Goal: Task Accomplishment & Management: Use online tool/utility

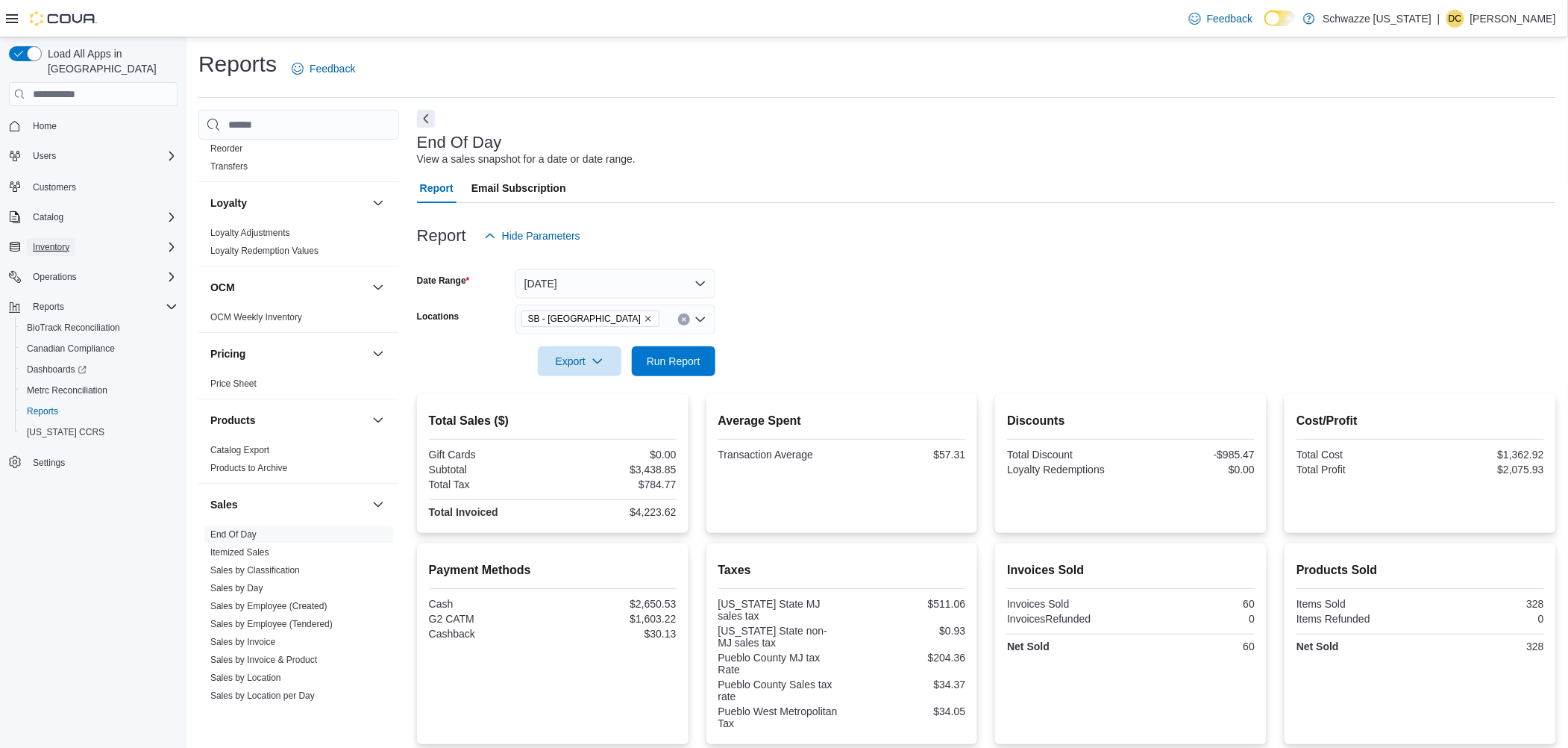
click at [55, 241] on span "Inventory" at bounding box center [51, 247] width 36 height 12
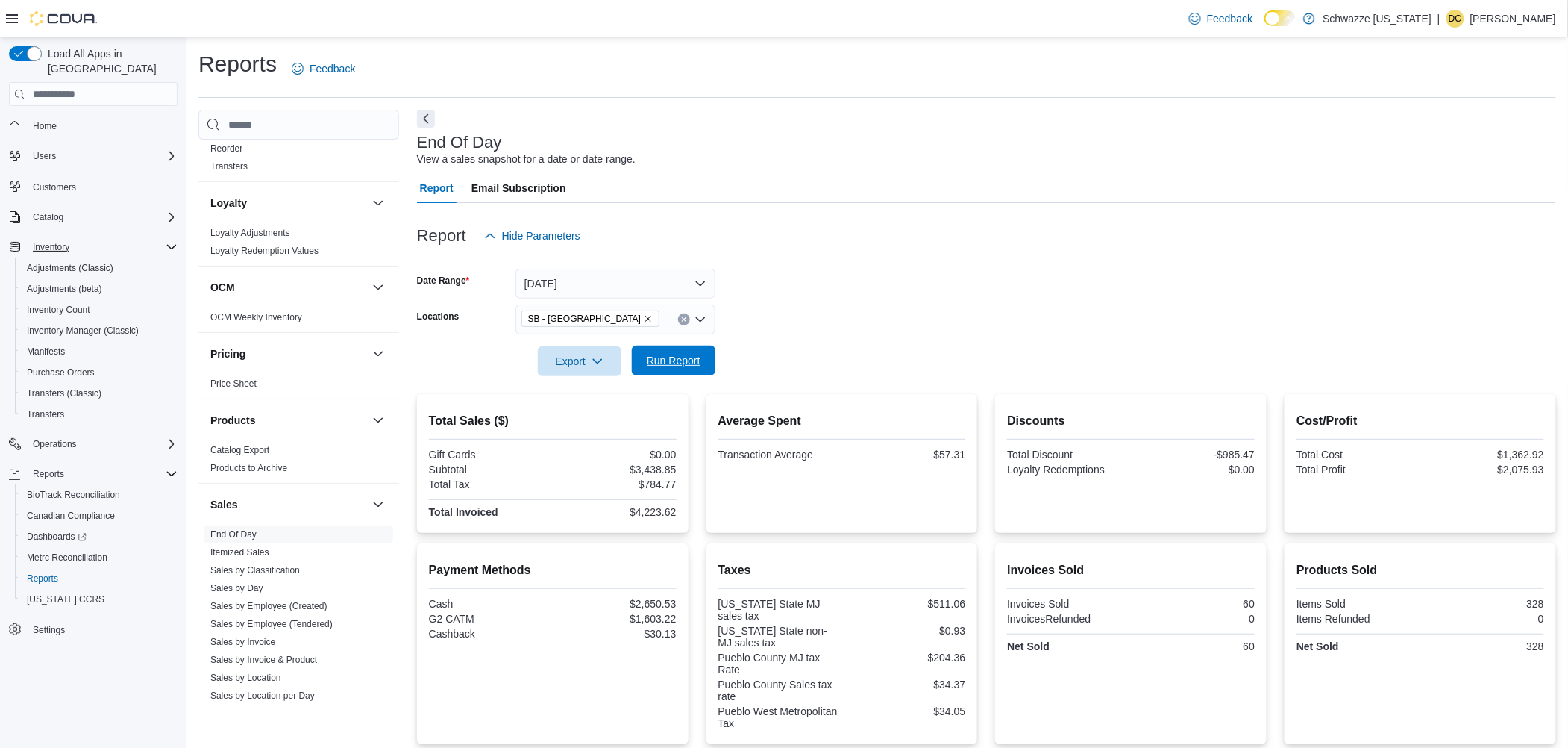
click at [652, 370] on span "Run Report" at bounding box center [673, 360] width 66 height 30
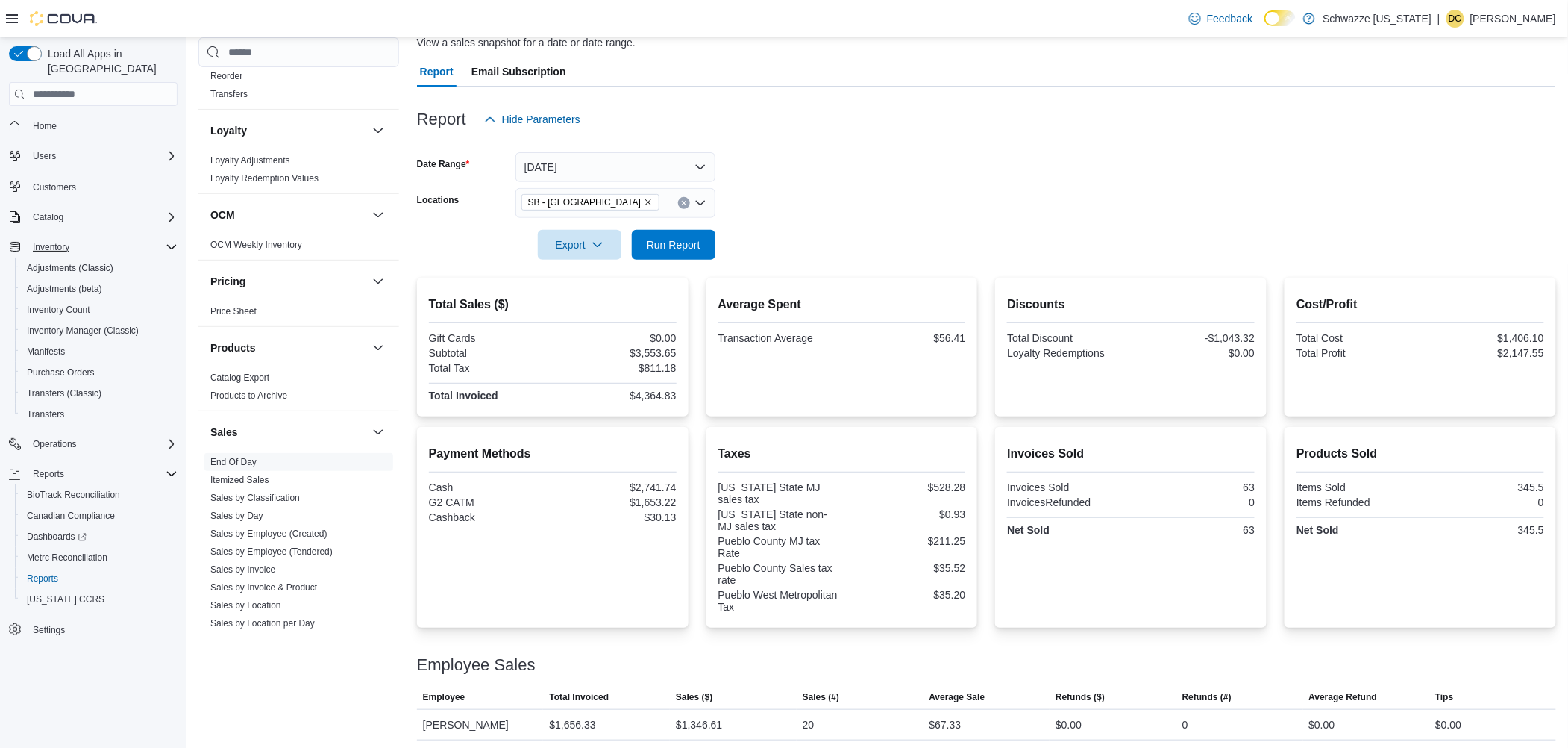
scroll to position [214, 0]
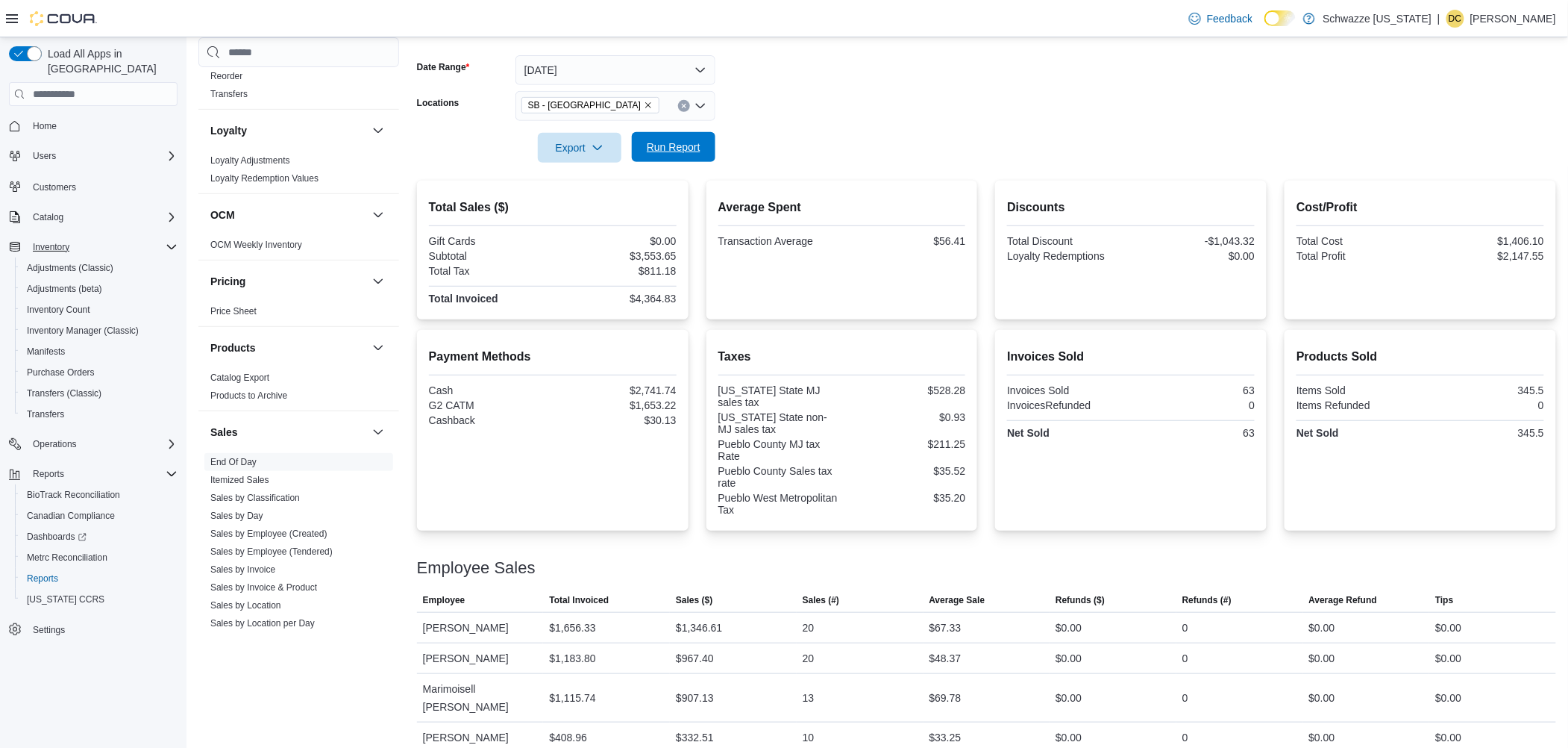
click at [652, 160] on span "Run Report" at bounding box center [673, 146] width 66 height 30
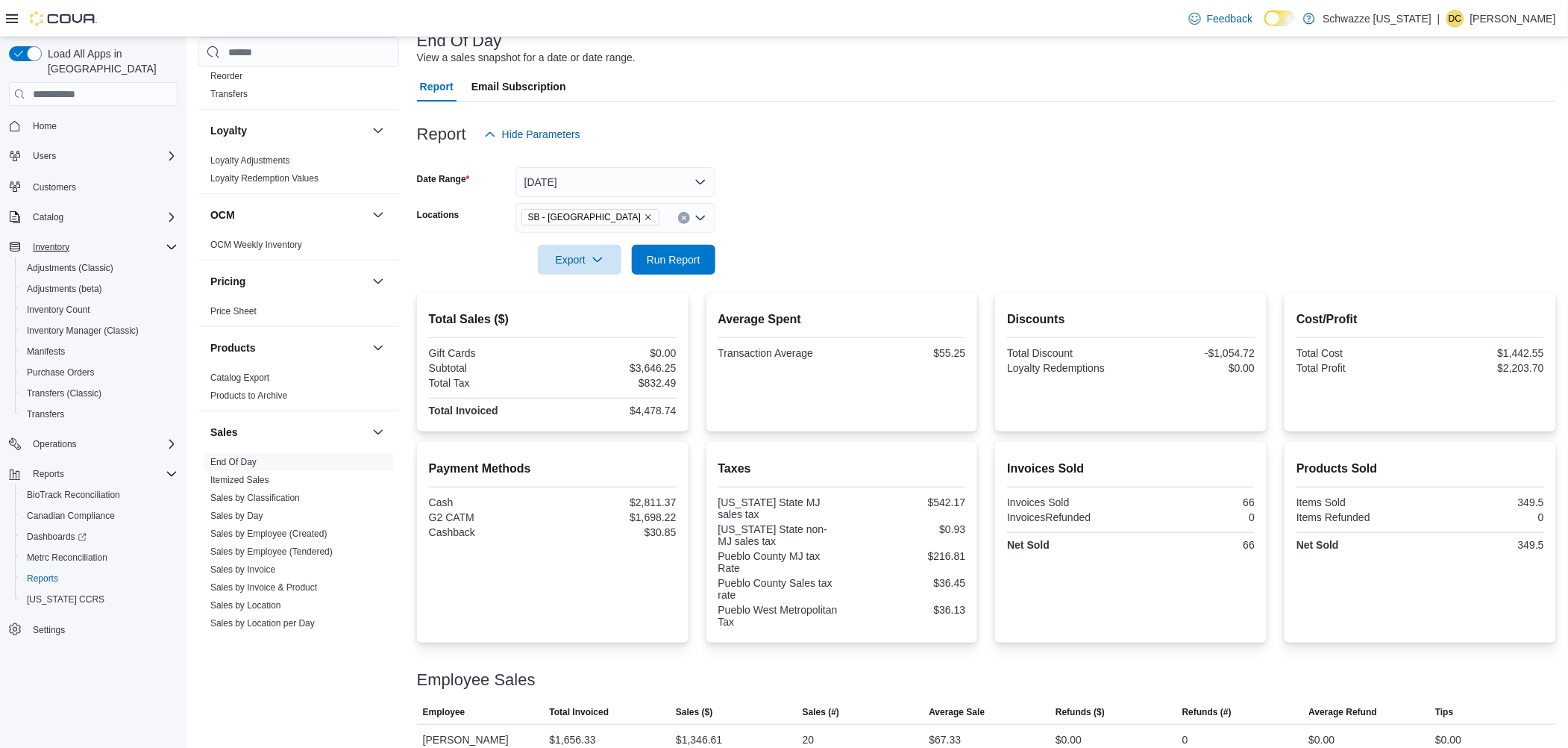
scroll to position [0, 0]
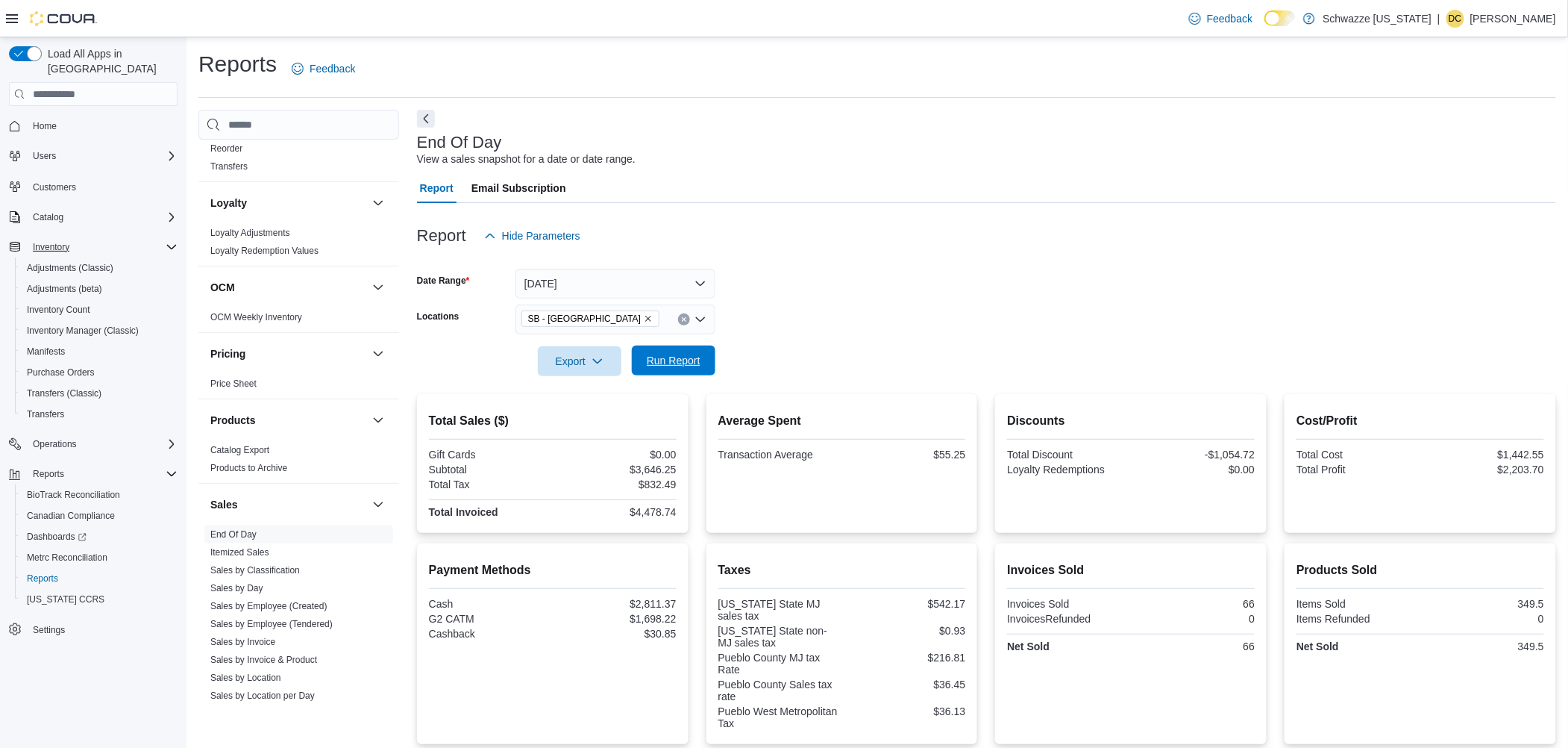
click at [680, 365] on span "Run Report" at bounding box center [673, 360] width 54 height 15
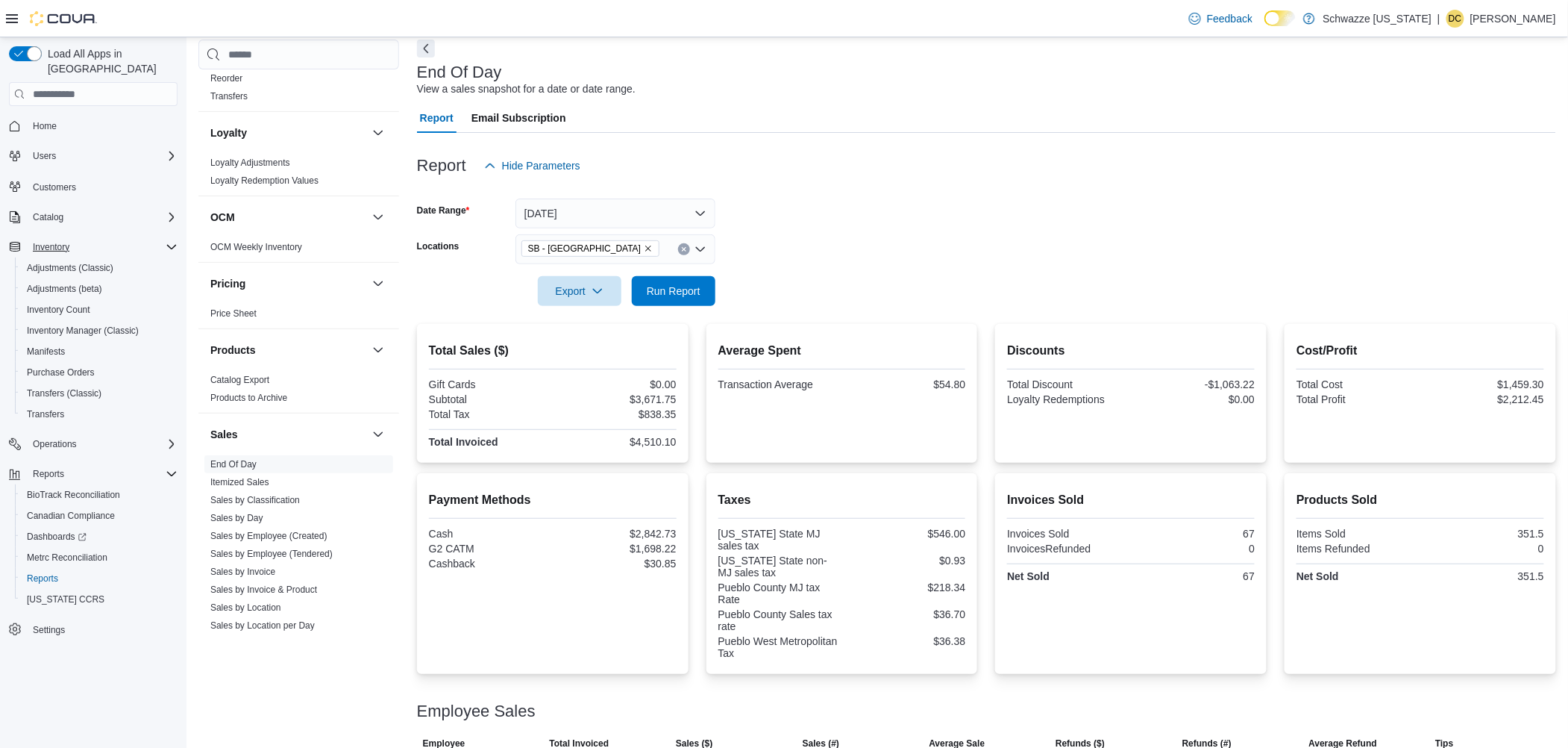
scroll to position [214, 0]
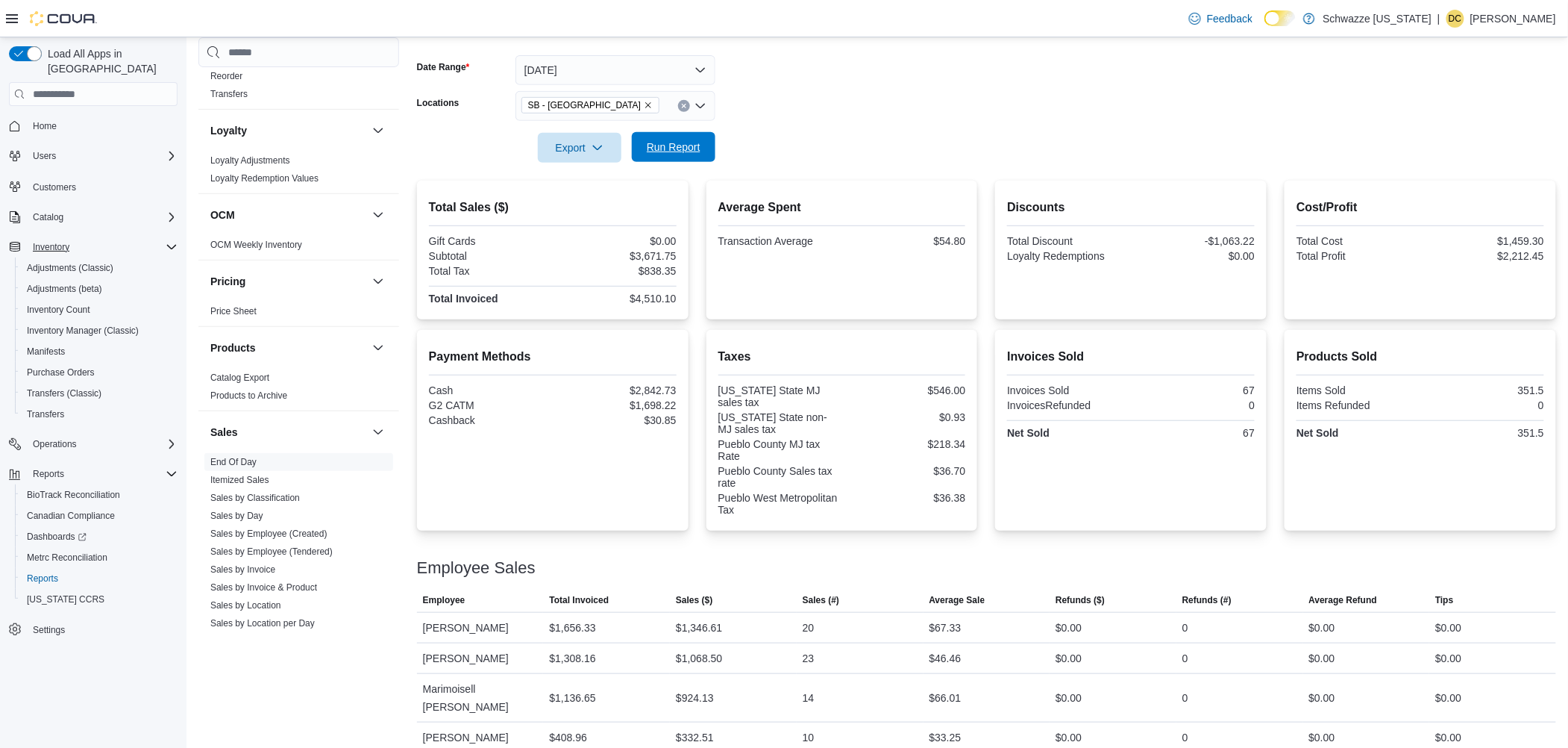
click at [678, 141] on span "Run Report" at bounding box center [673, 147] width 54 height 15
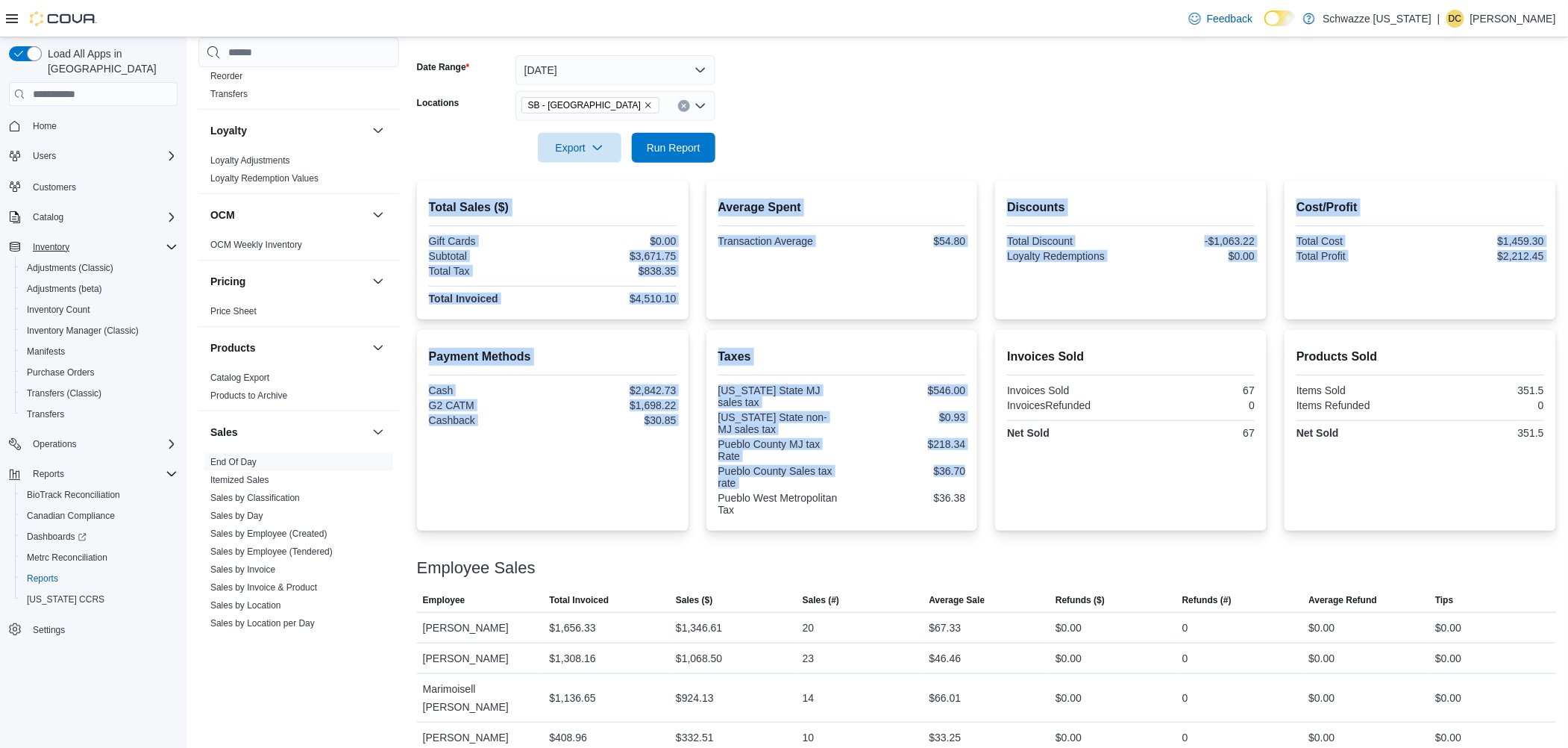
drag, startPoint x: 1010, startPoint y: 531, endPoint x: 1019, endPoint y: 582, distance: 51.8
click at [1019, 582] on div "Report Hide Parameters Date Range [DATE] Locations SB - Pueblo West Export Run …" at bounding box center [987, 371] width 1139 height 763
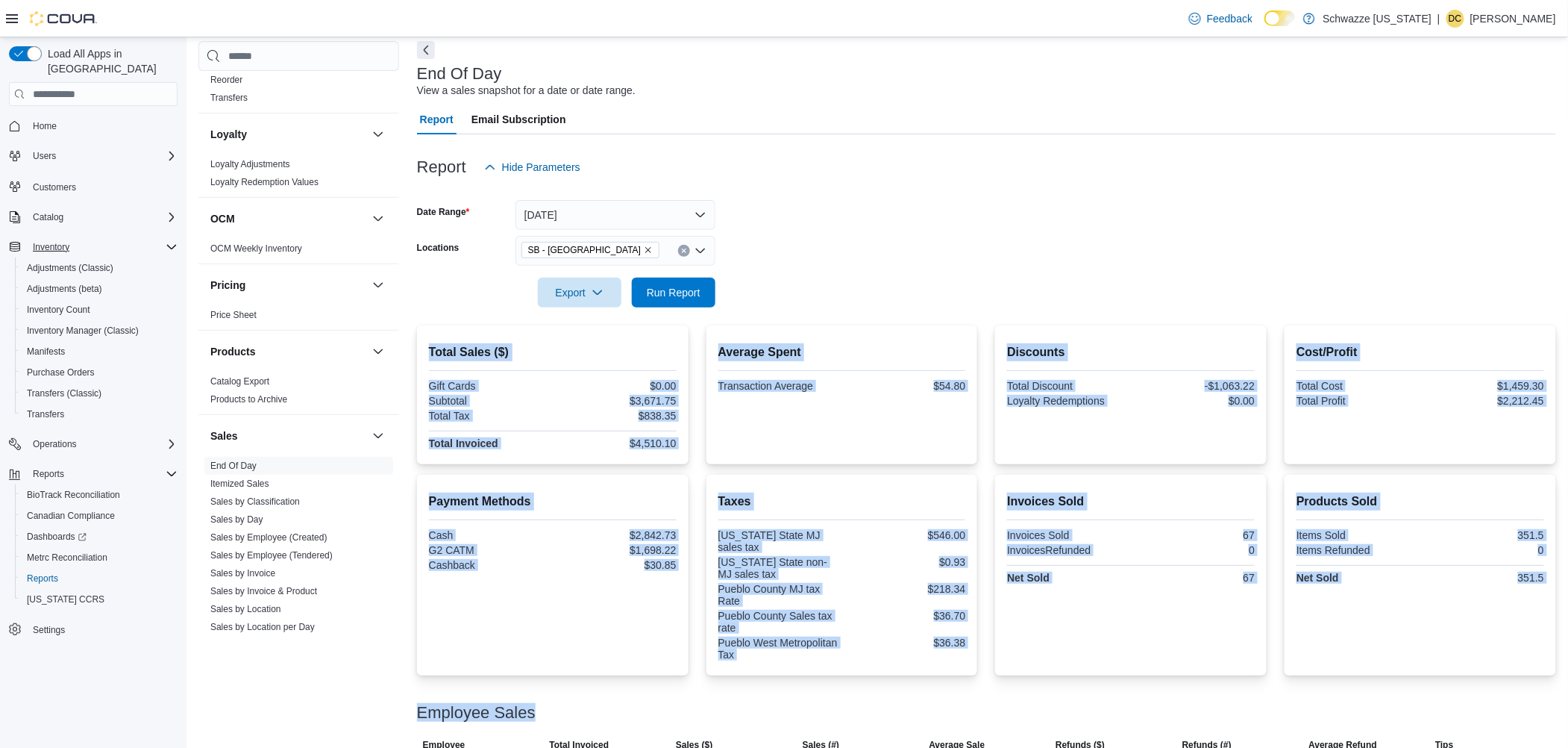
scroll to position [0, 0]
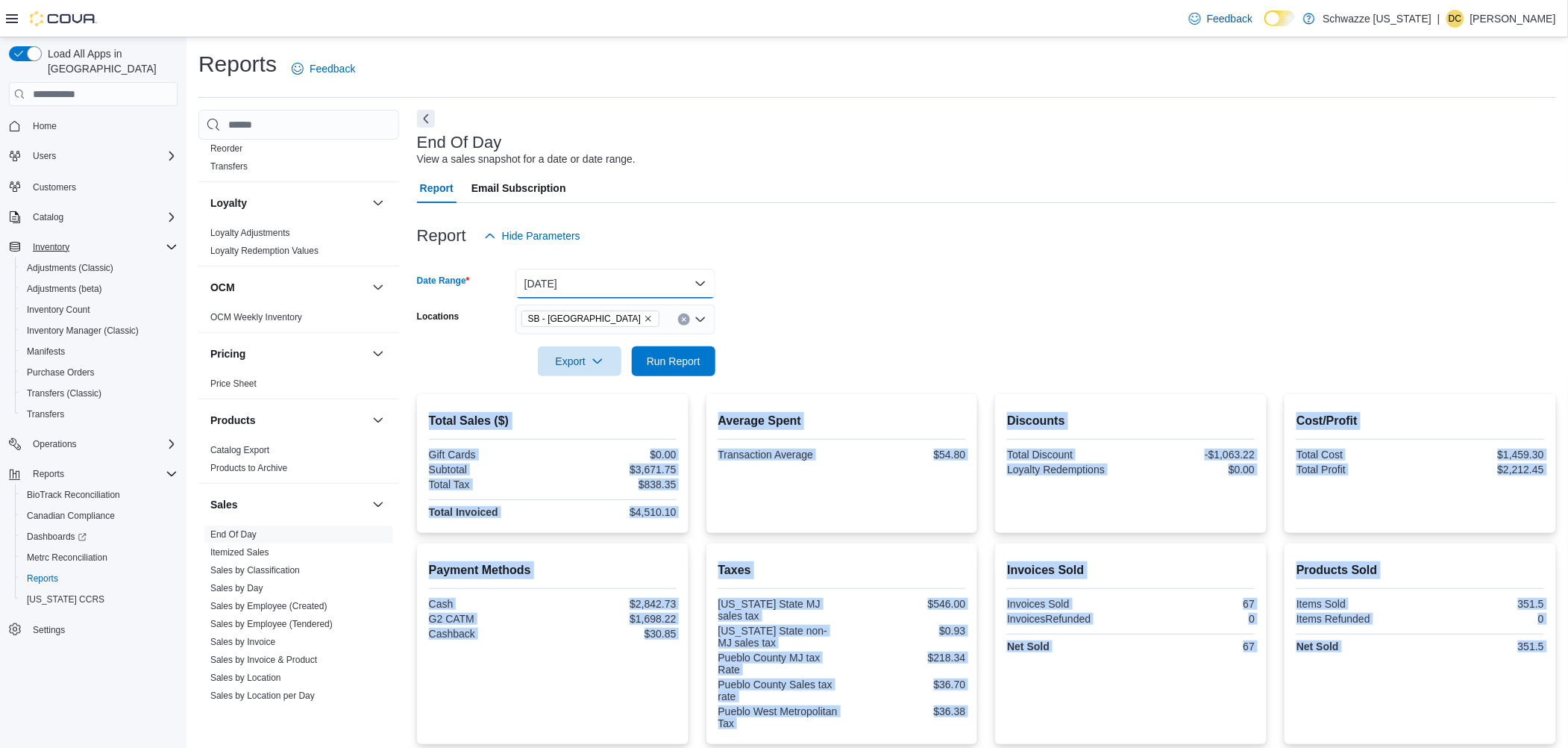
click at [633, 286] on button "[DATE]" at bounding box center [615, 283] width 200 height 30
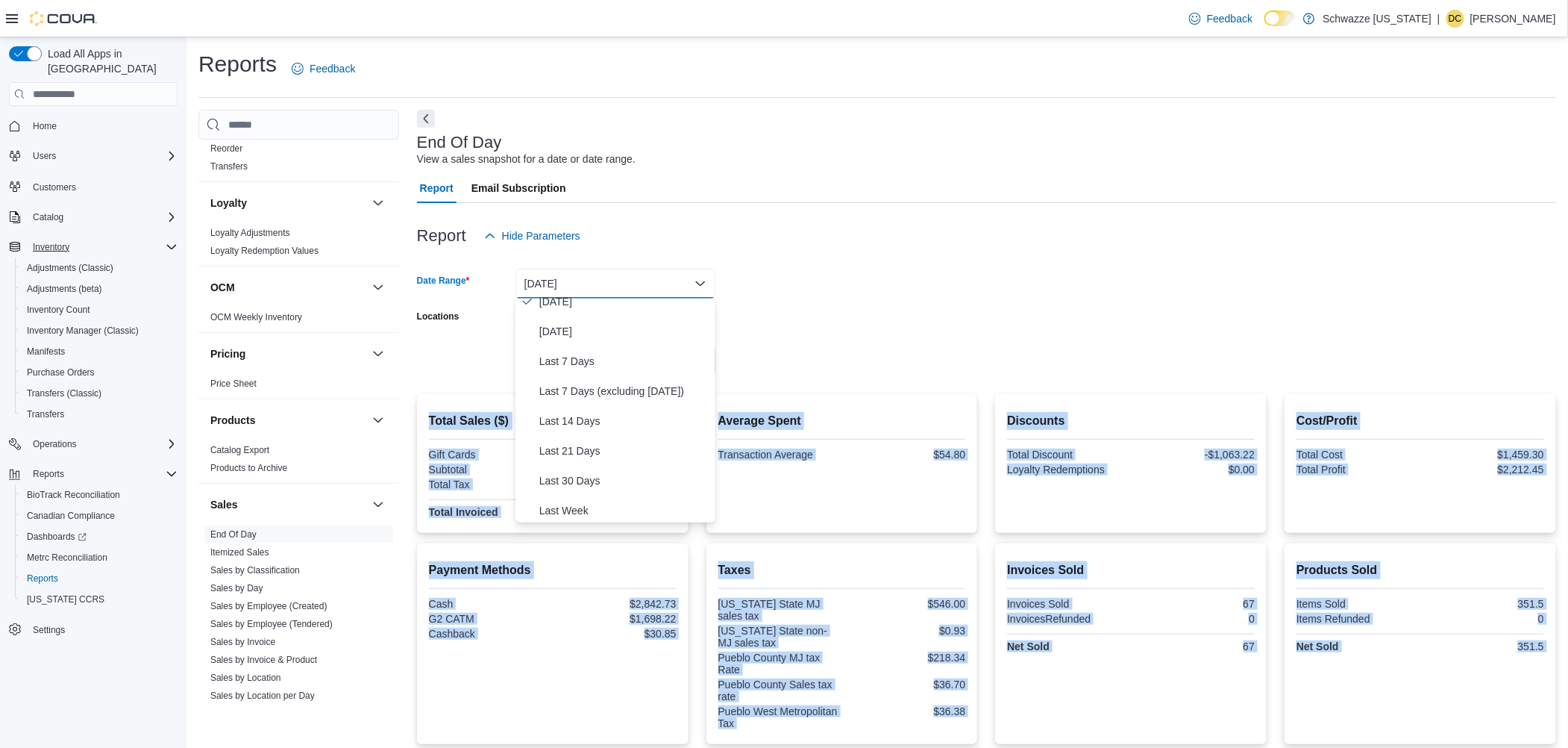
scroll to position [224, 0]
click at [615, 498] on span "Year To Date" at bounding box center [624, 507] width 170 height 18
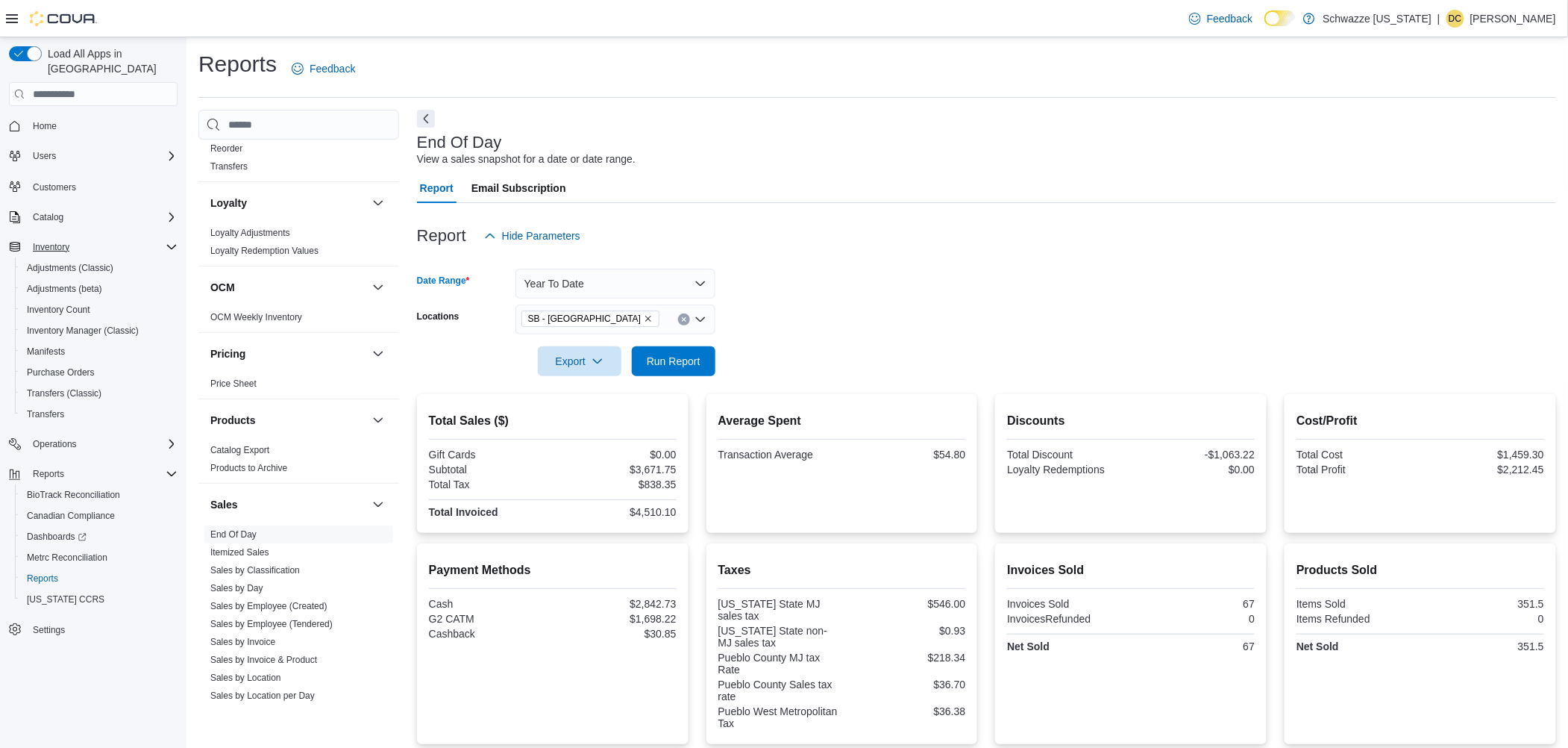
click at [835, 292] on form "Date Range Year To Date Locations SB - Pueblo West Export Run Report" at bounding box center [987, 313] width 1139 height 125
click at [708, 355] on button "Run Report" at bounding box center [673, 360] width 84 height 30
click at [668, 285] on button "Year To Date" at bounding box center [615, 283] width 200 height 30
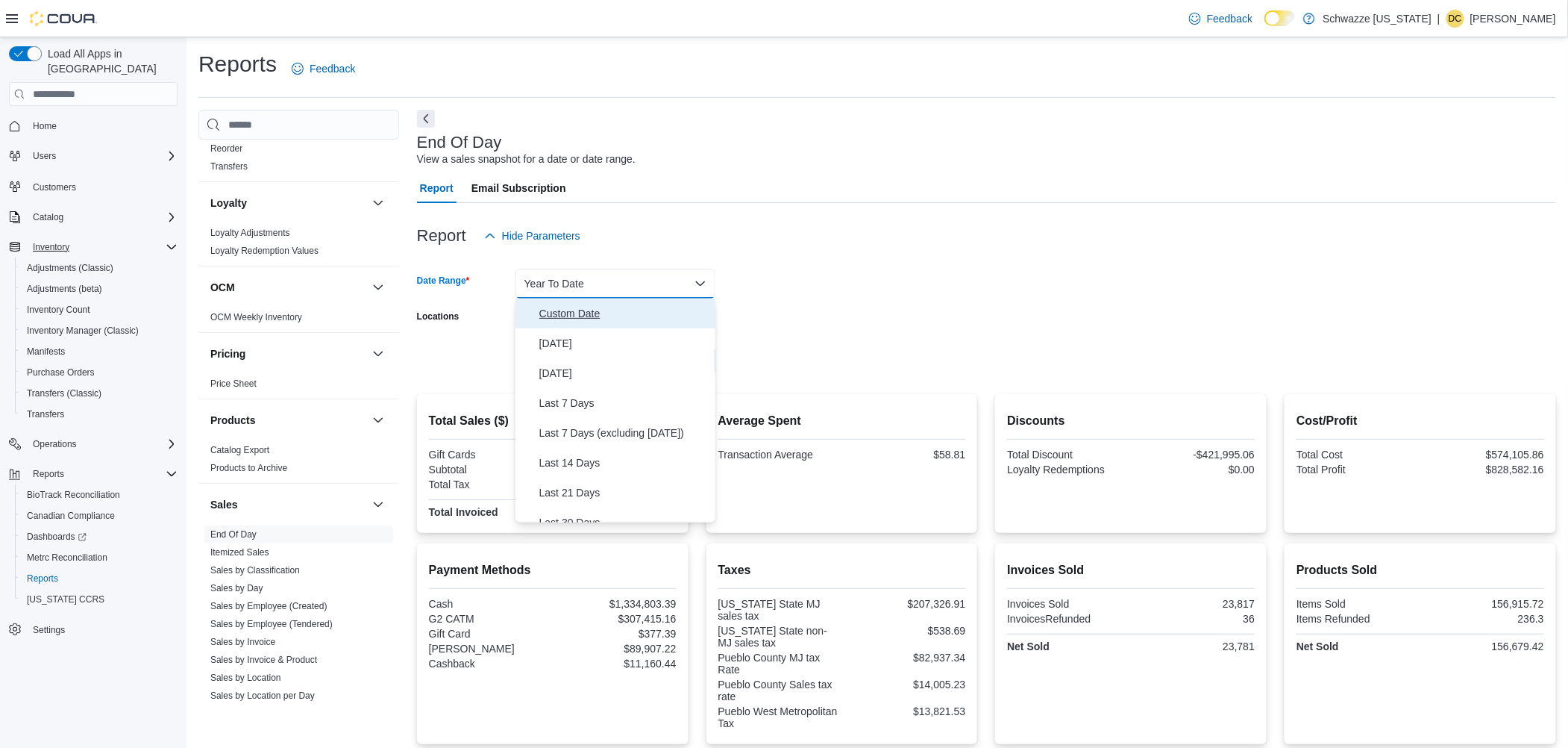
click at [587, 315] on span "Custom Date" at bounding box center [624, 313] width 170 height 18
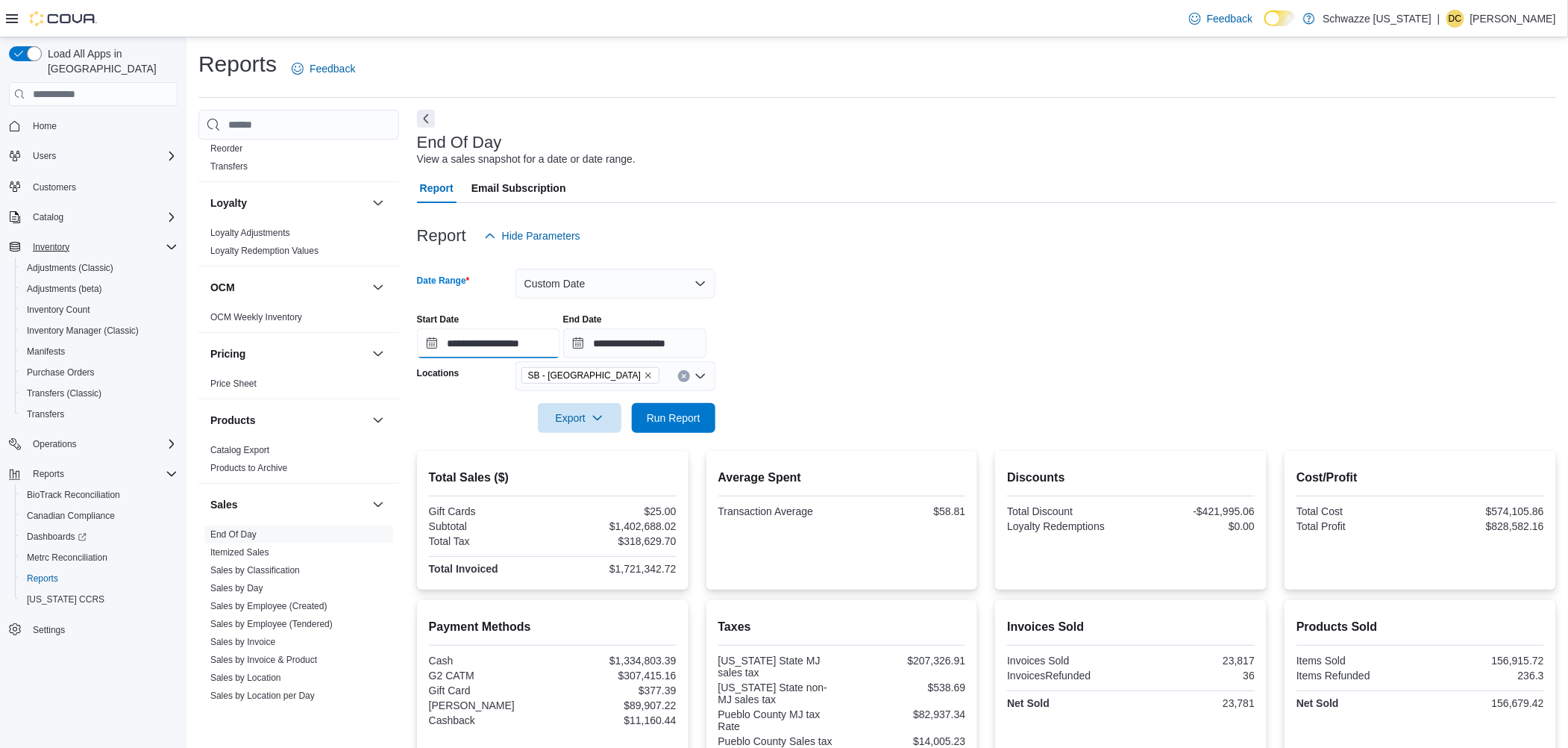
click at [550, 344] on input "**********" at bounding box center [489, 343] width 143 height 30
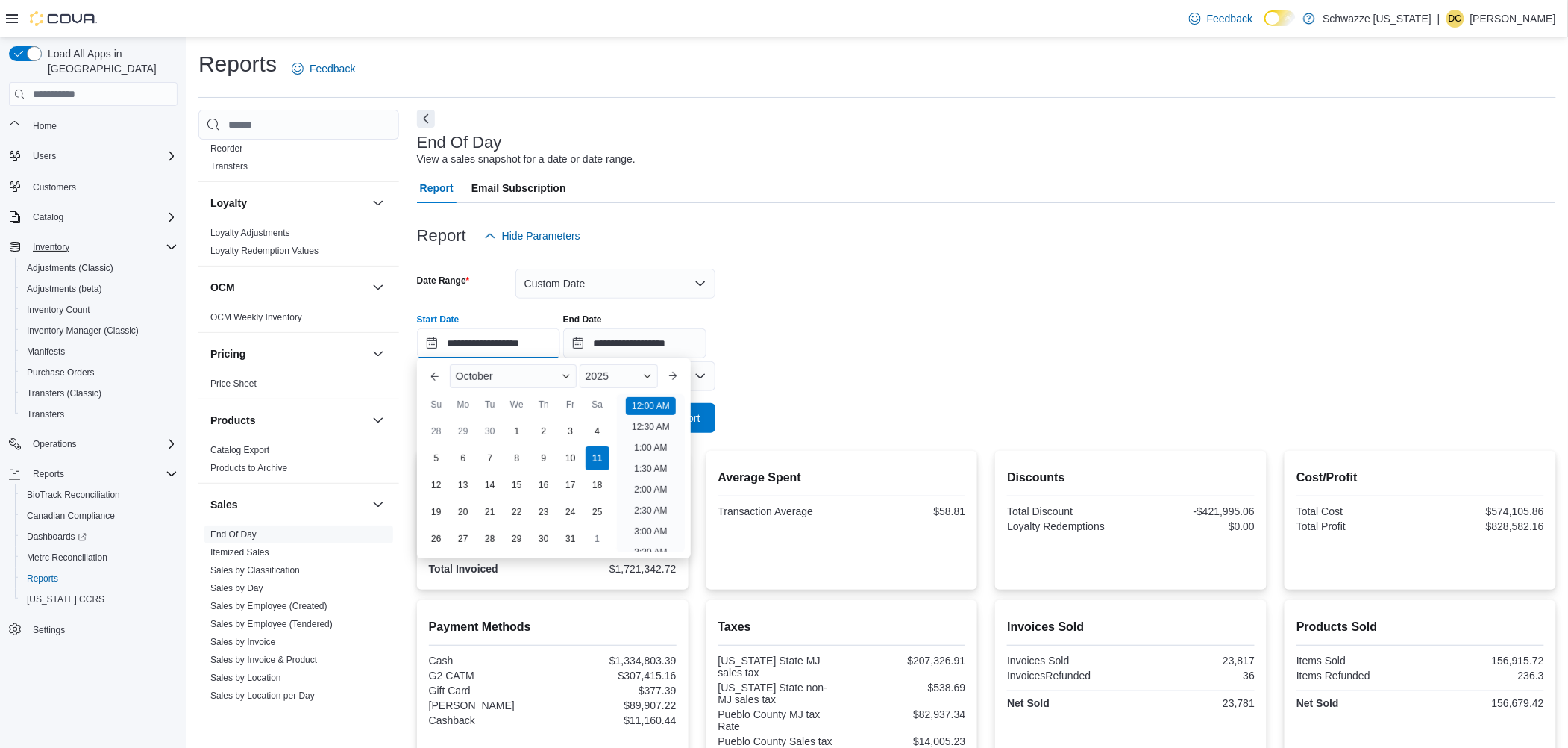
scroll to position [46, 0]
click at [530, 375] on div "October" at bounding box center [513, 376] width 127 height 24
click at [492, 379] on div "January" at bounding box center [512, 378] width 121 height 18
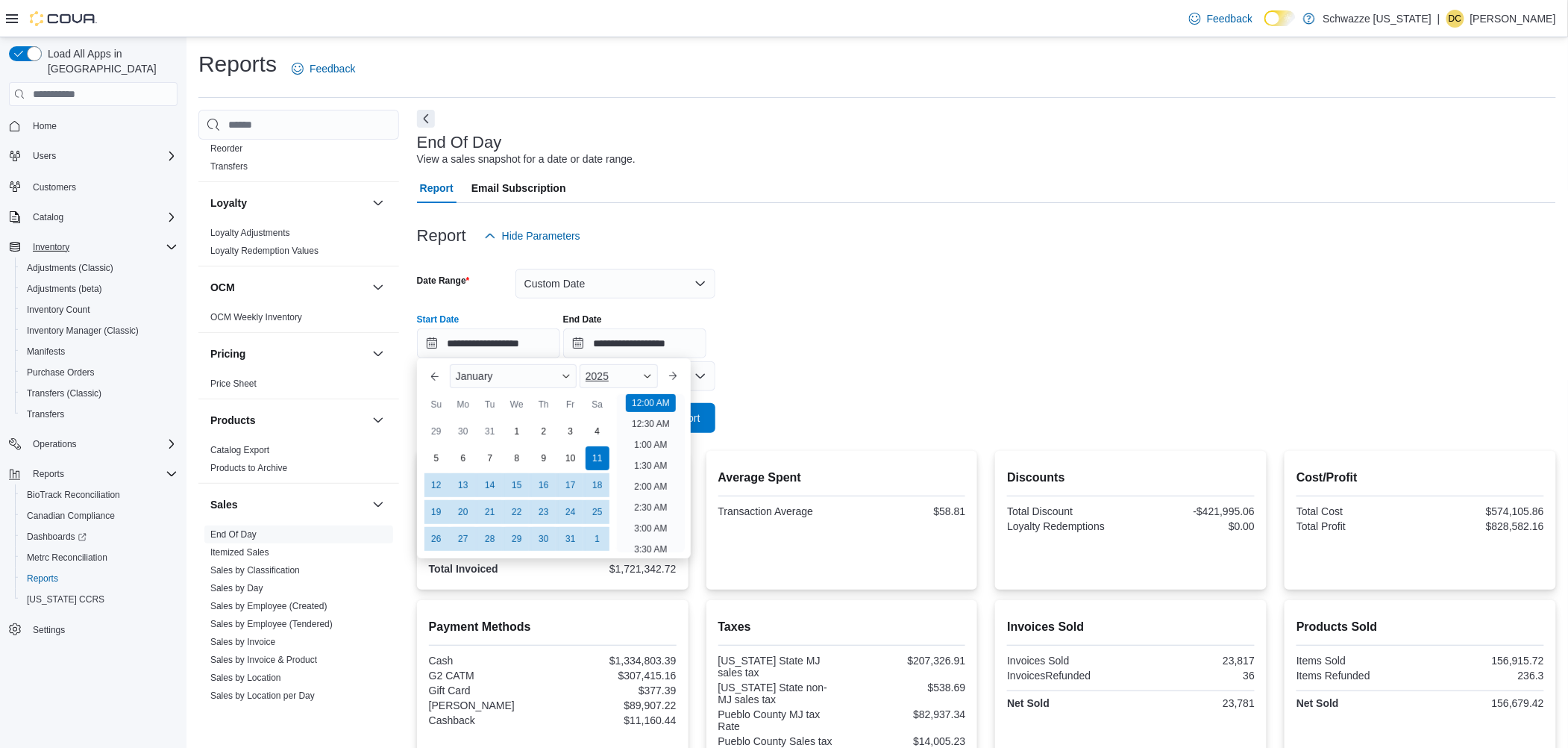
click at [614, 375] on div "2025" at bounding box center [619, 376] width 78 height 24
click at [619, 517] on div "2024" at bounding box center [619, 518] width 73 height 18
click at [465, 428] on div "1" at bounding box center [462, 431] width 26 height 26
type input "**********"
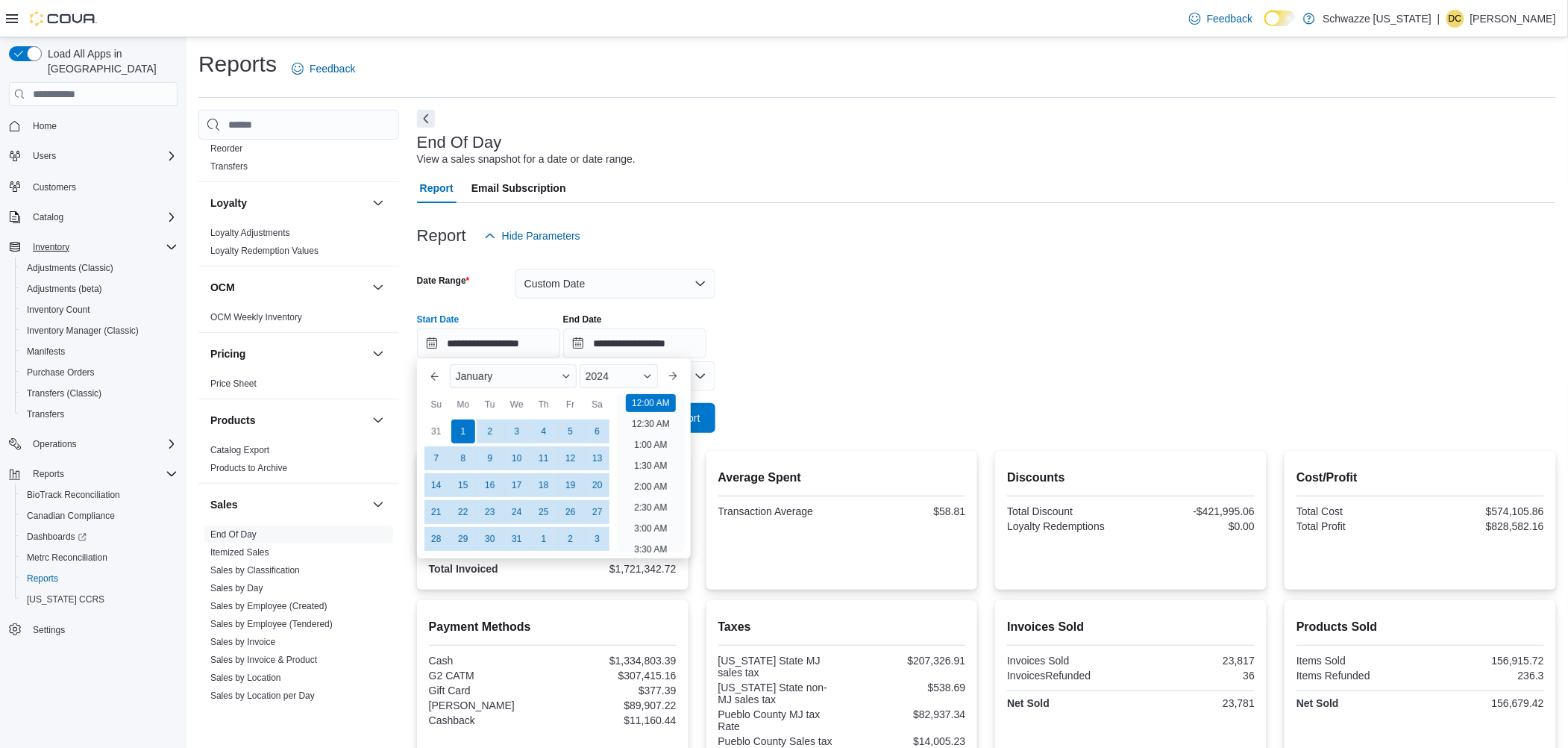
click at [786, 397] on div at bounding box center [987, 397] width 1139 height 12
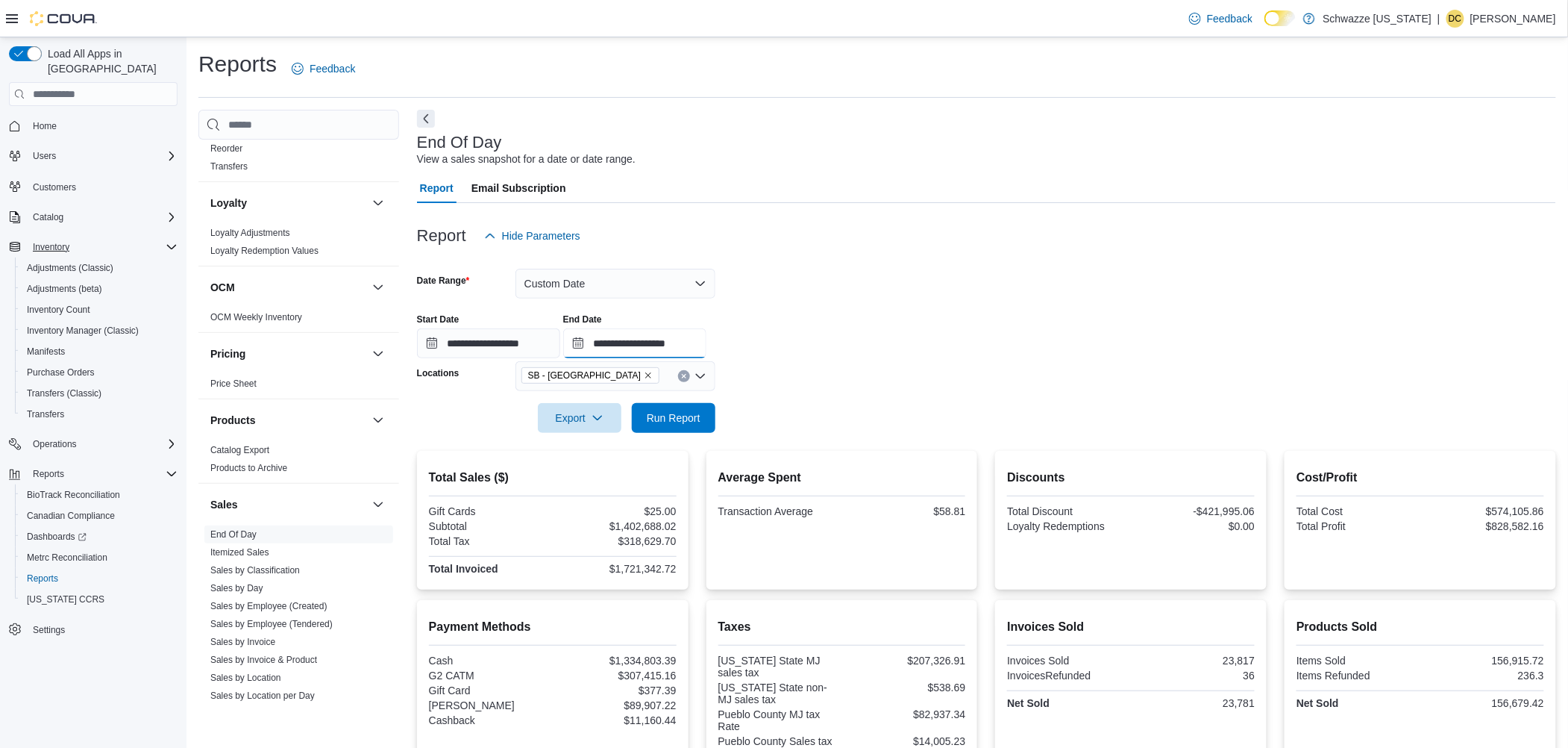
click at [654, 336] on input "**********" at bounding box center [635, 343] width 143 height 30
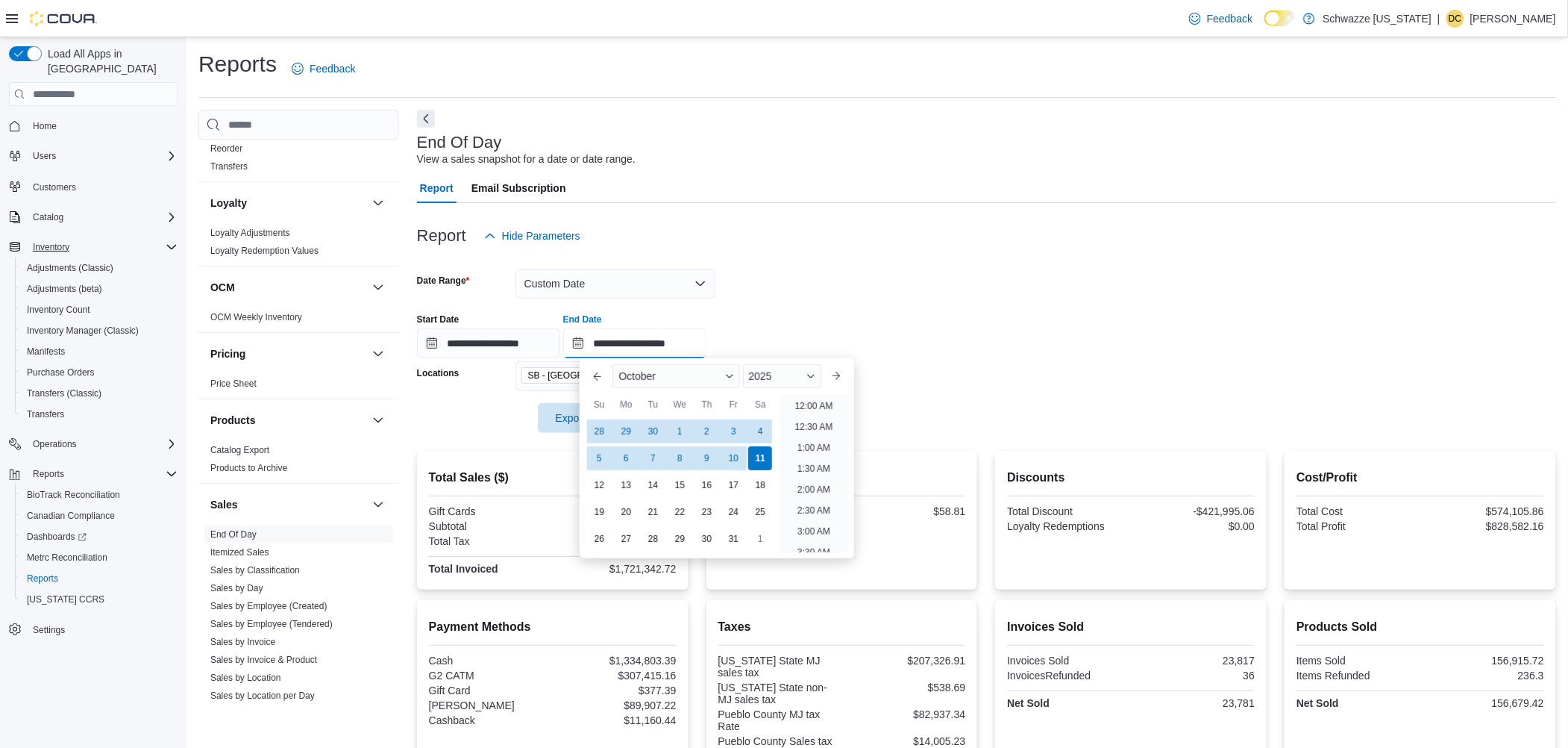
scroll to position [848, 0]
click at [767, 369] on div "2025" at bounding box center [781, 376] width 78 height 24
click at [782, 523] on div "2024" at bounding box center [782, 518] width 73 height 18
click at [695, 374] on div "October" at bounding box center [676, 376] width 127 height 24
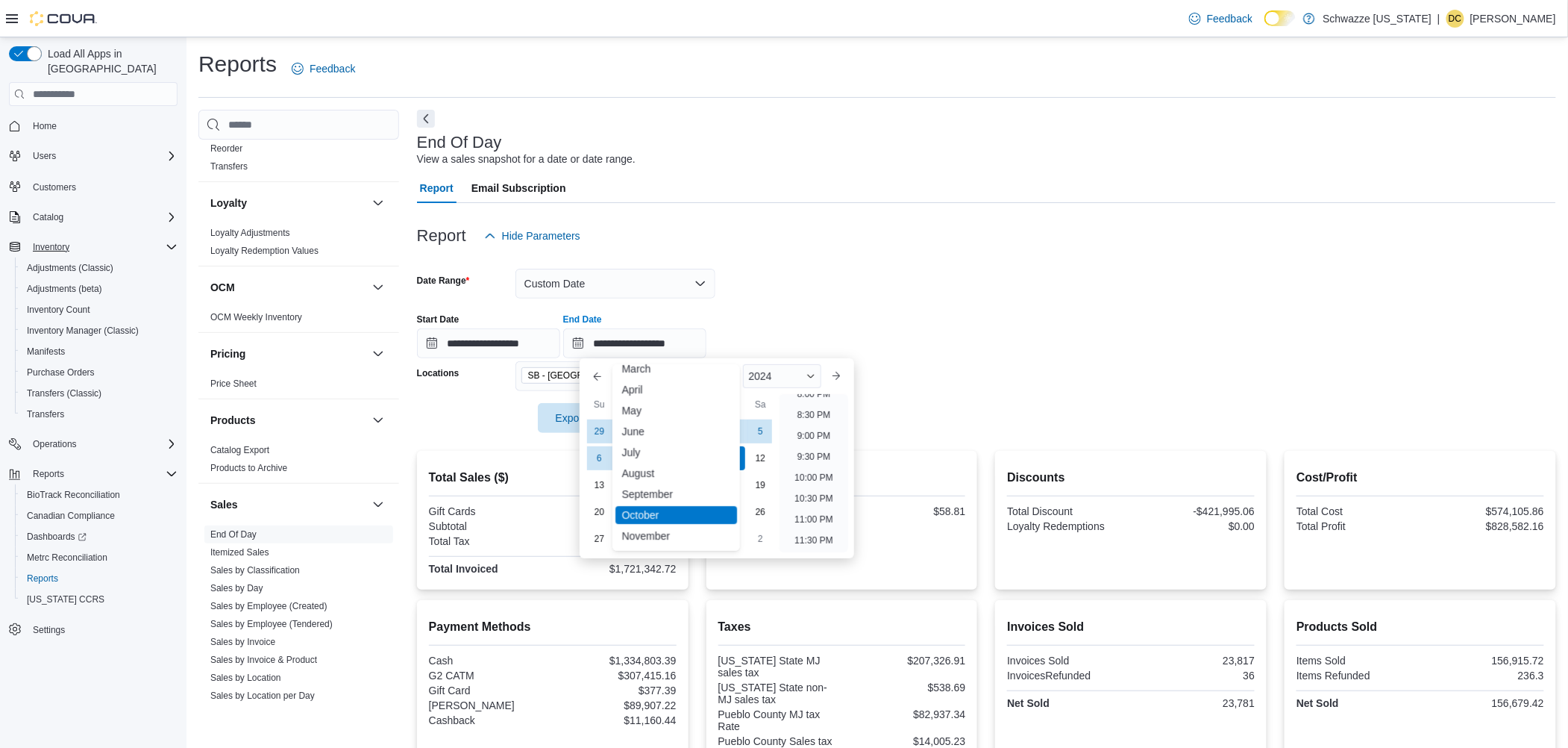
scroll to position [73, 0]
click at [659, 534] on div "December" at bounding box center [675, 536] width 121 height 18
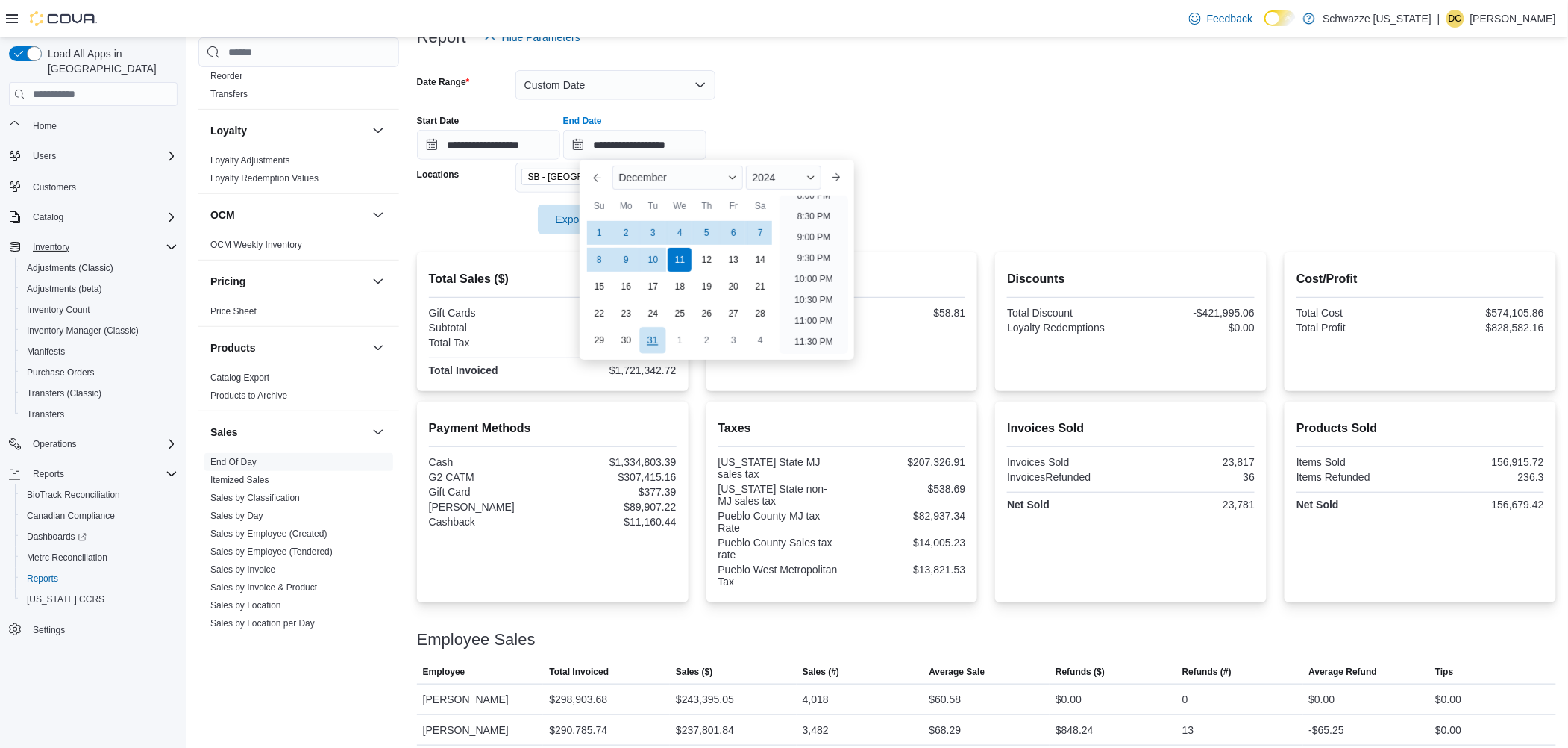
click at [651, 341] on div "31" at bounding box center [652, 340] width 26 height 26
type input "**********"
click at [947, 194] on div at bounding box center [987, 198] width 1139 height 12
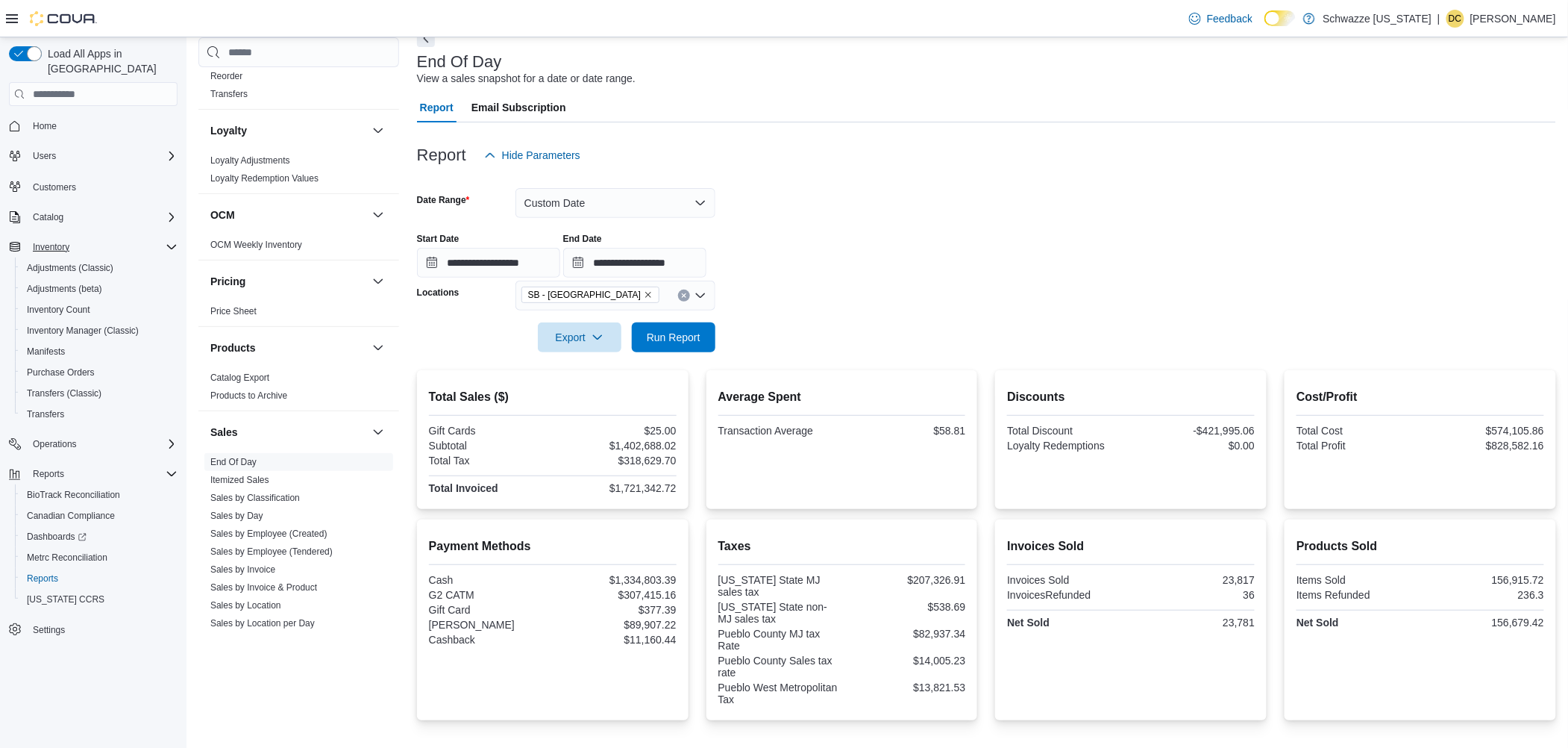
scroll to position [0, 0]
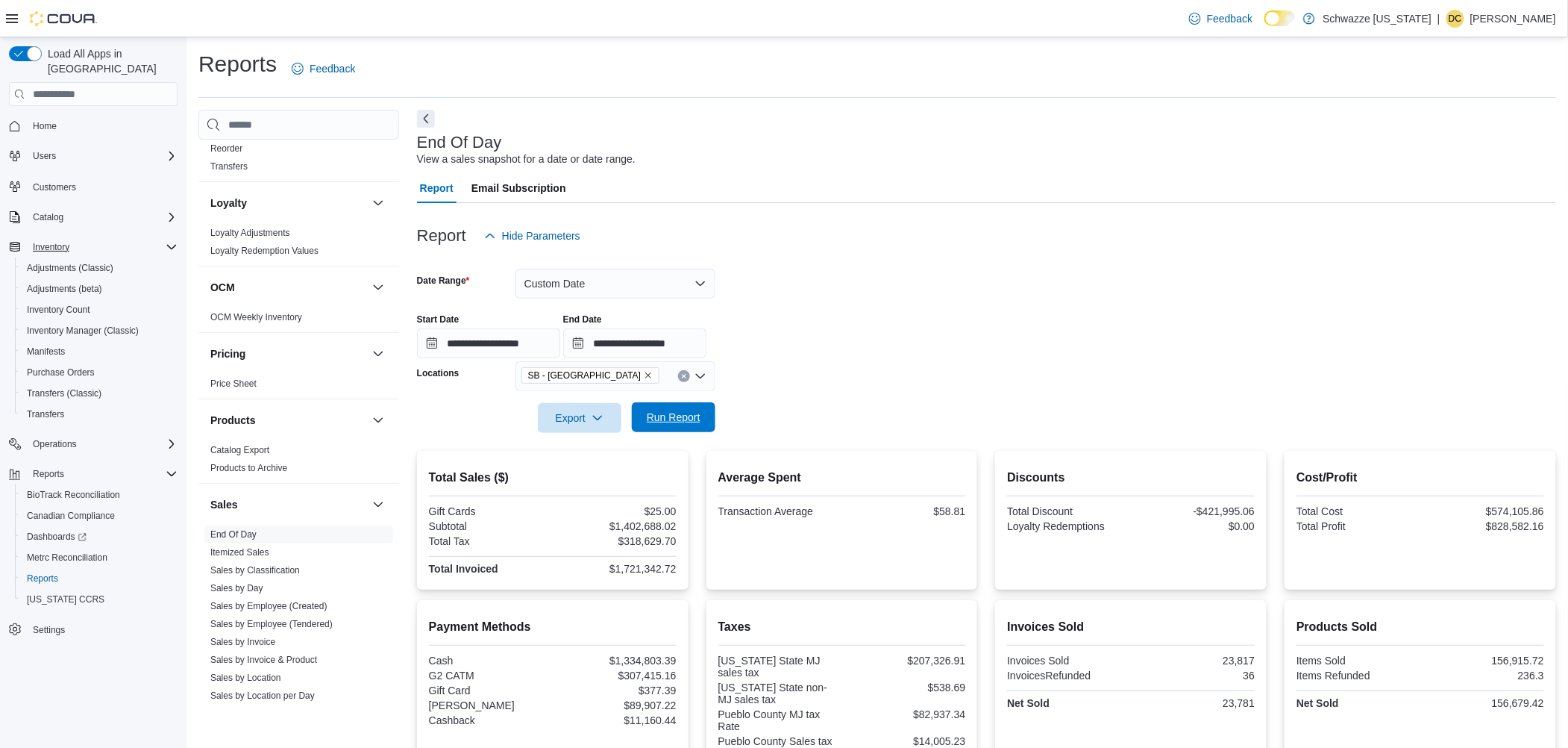
click at [696, 410] on span "Run Report" at bounding box center [673, 417] width 54 height 15
click at [687, 275] on button "Custom Date" at bounding box center [615, 283] width 200 height 30
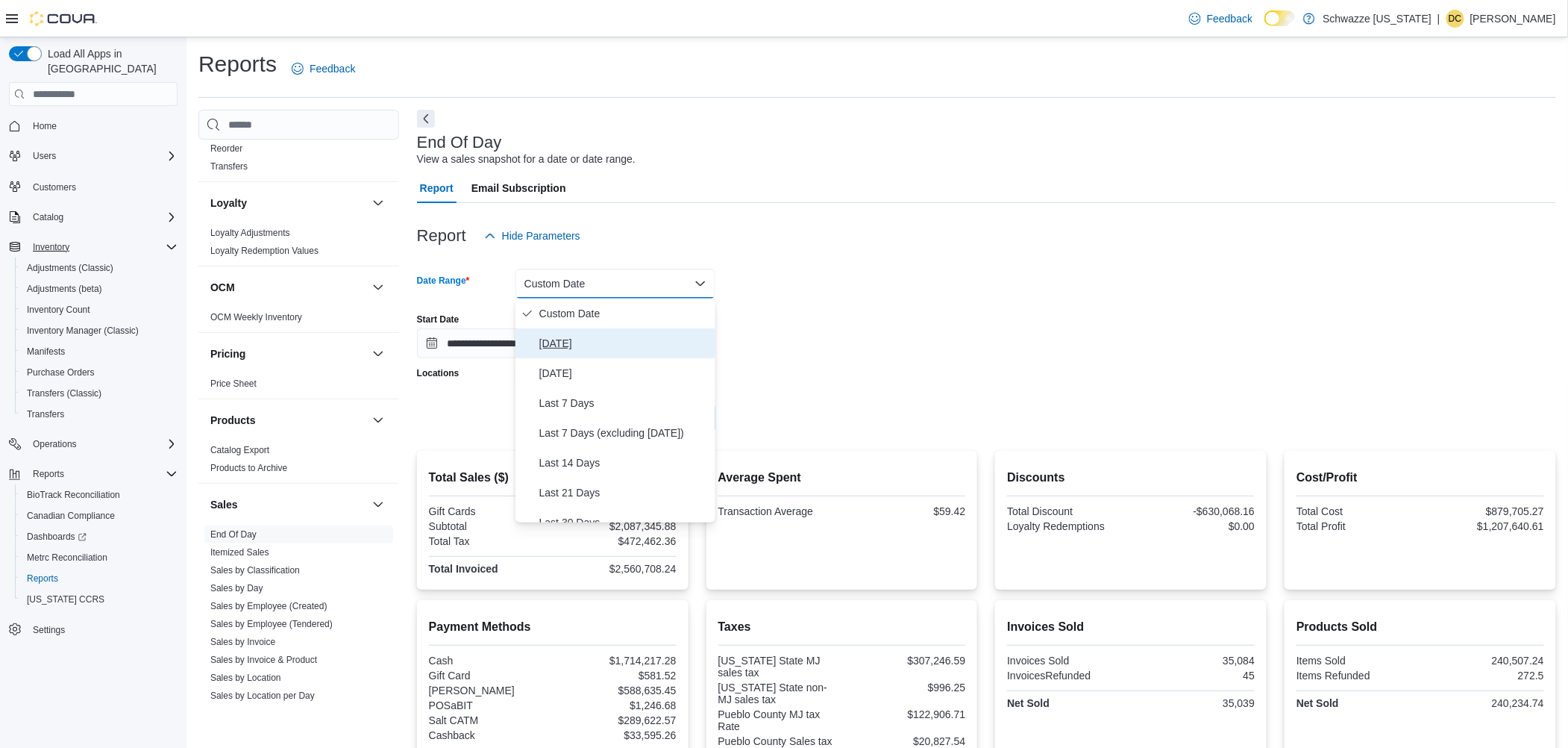
drag, startPoint x: 582, startPoint y: 350, endPoint x: 586, endPoint y: 341, distance: 9.8
click at [581, 350] on span "[DATE]" at bounding box center [624, 343] width 170 height 18
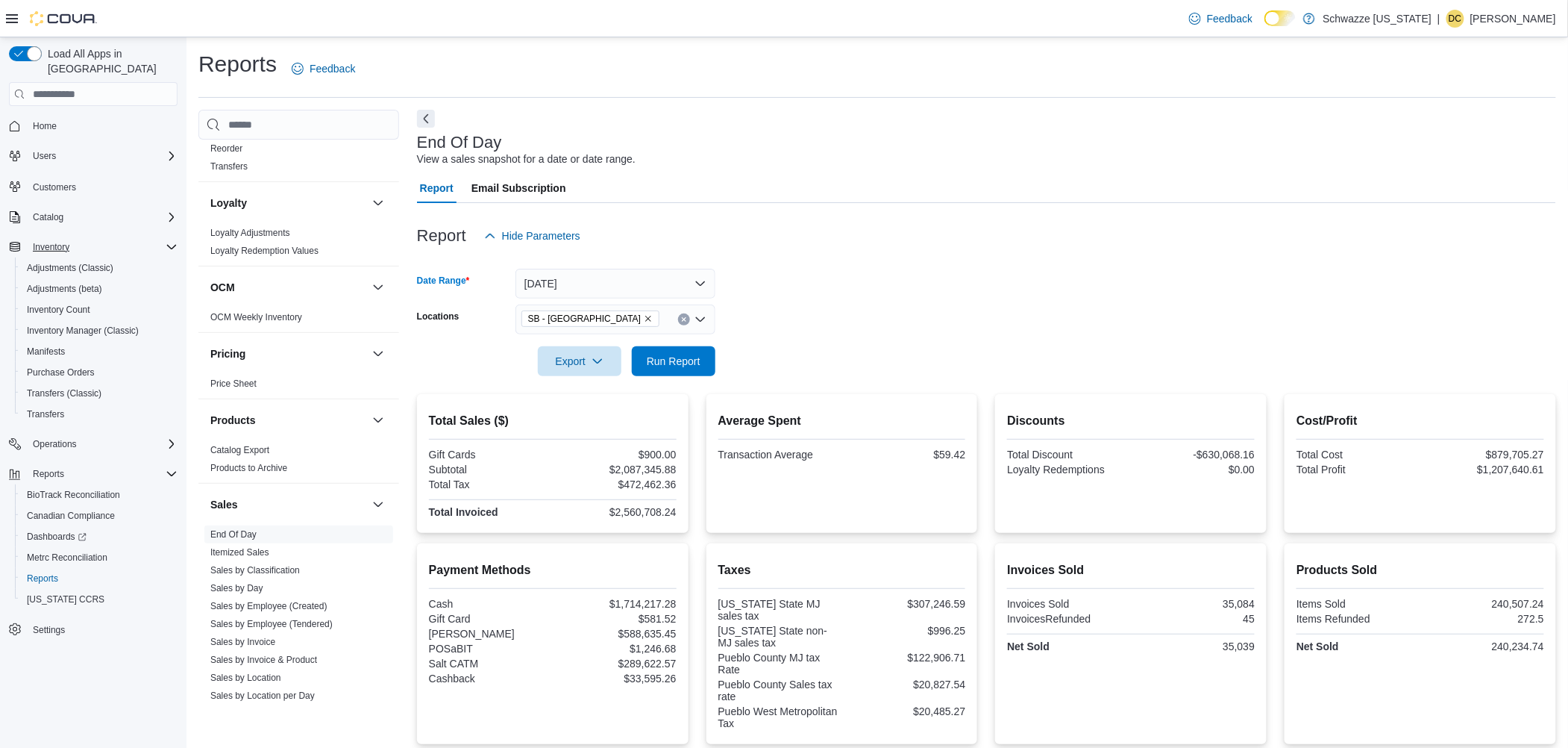
click at [591, 315] on span "SB - [GEOGRAPHIC_DATA]" at bounding box center [584, 319] width 112 height 15
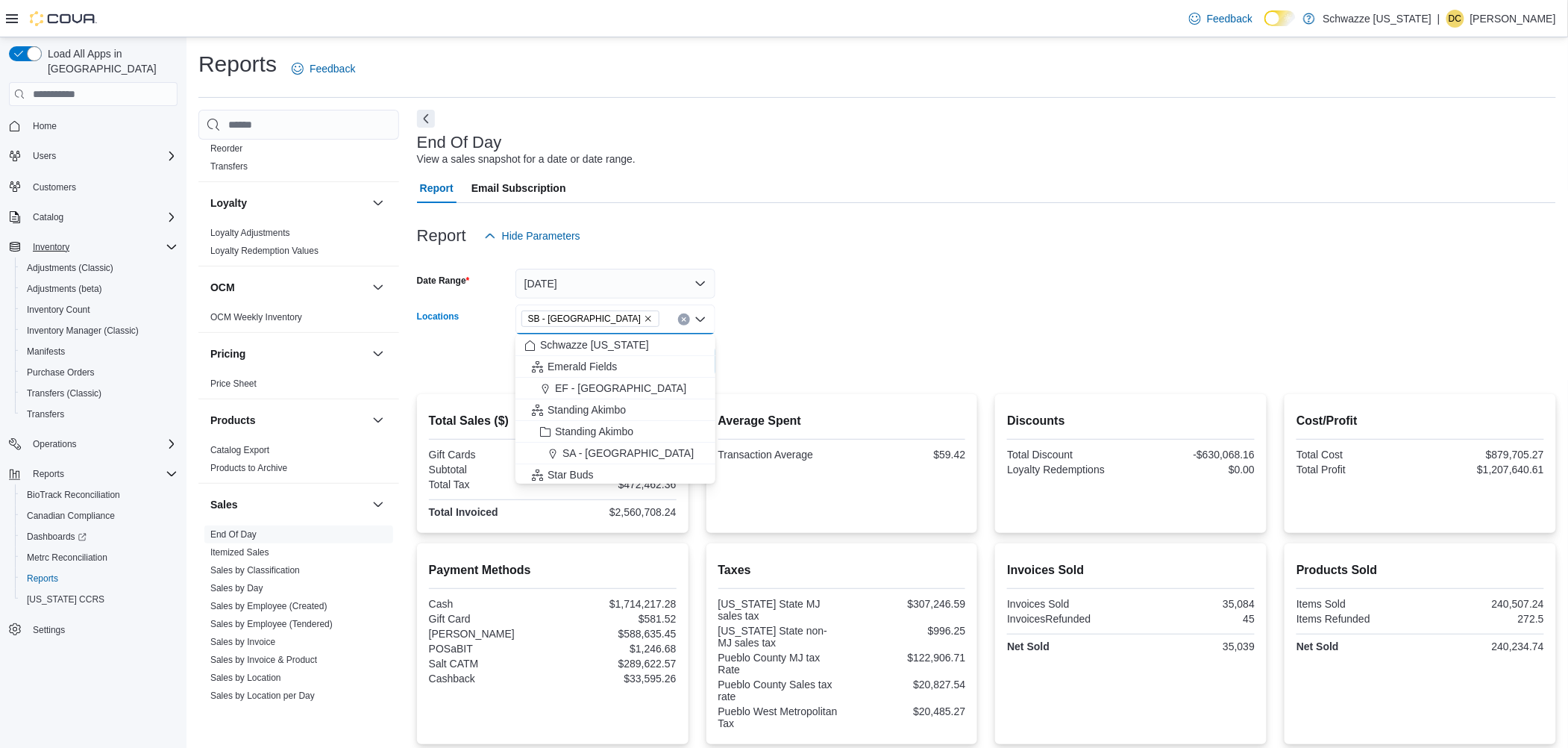
click at [947, 252] on div at bounding box center [987, 259] width 1139 height 18
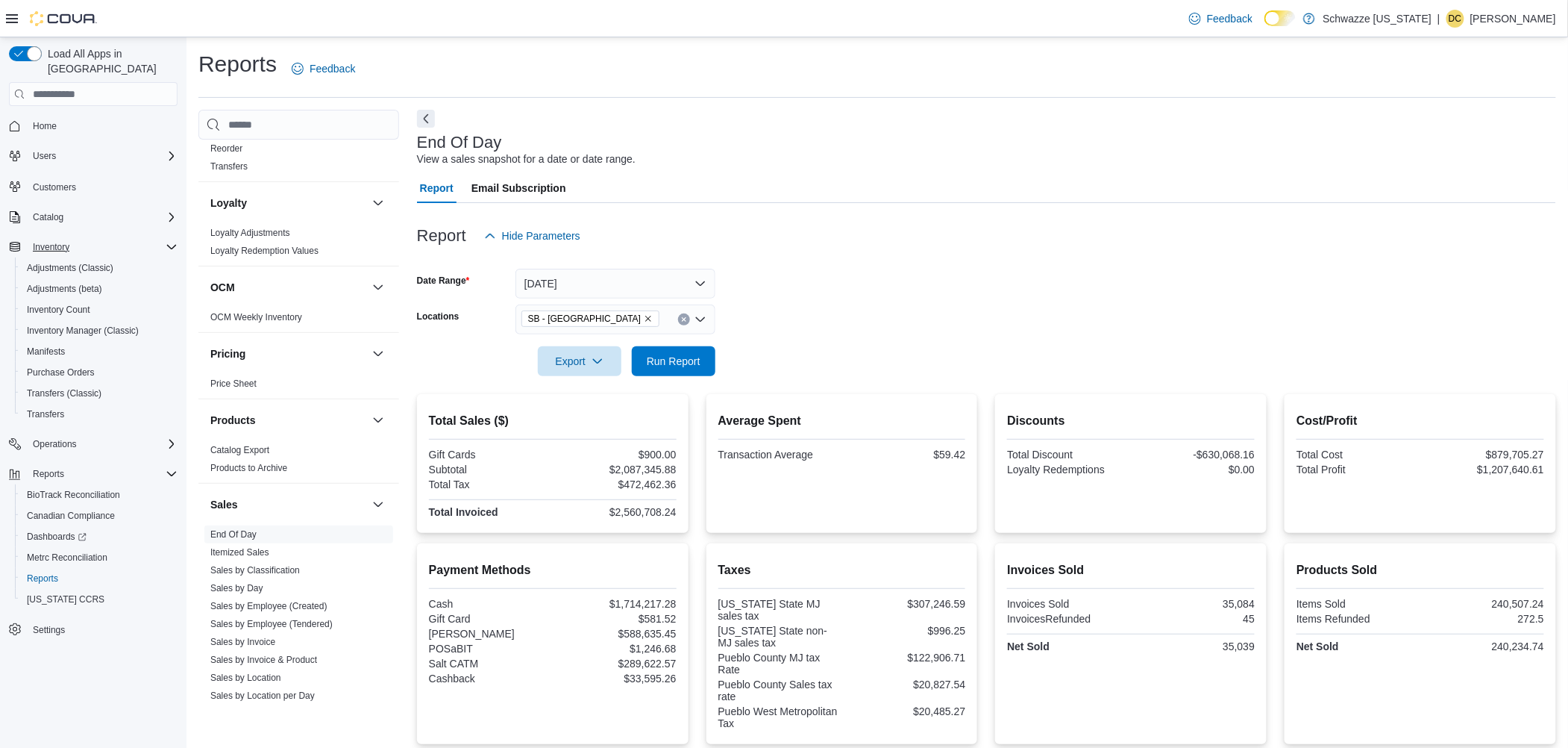
click at [664, 377] on div at bounding box center [987, 384] width 1139 height 18
click at [669, 358] on span "Run Report" at bounding box center [673, 360] width 54 height 15
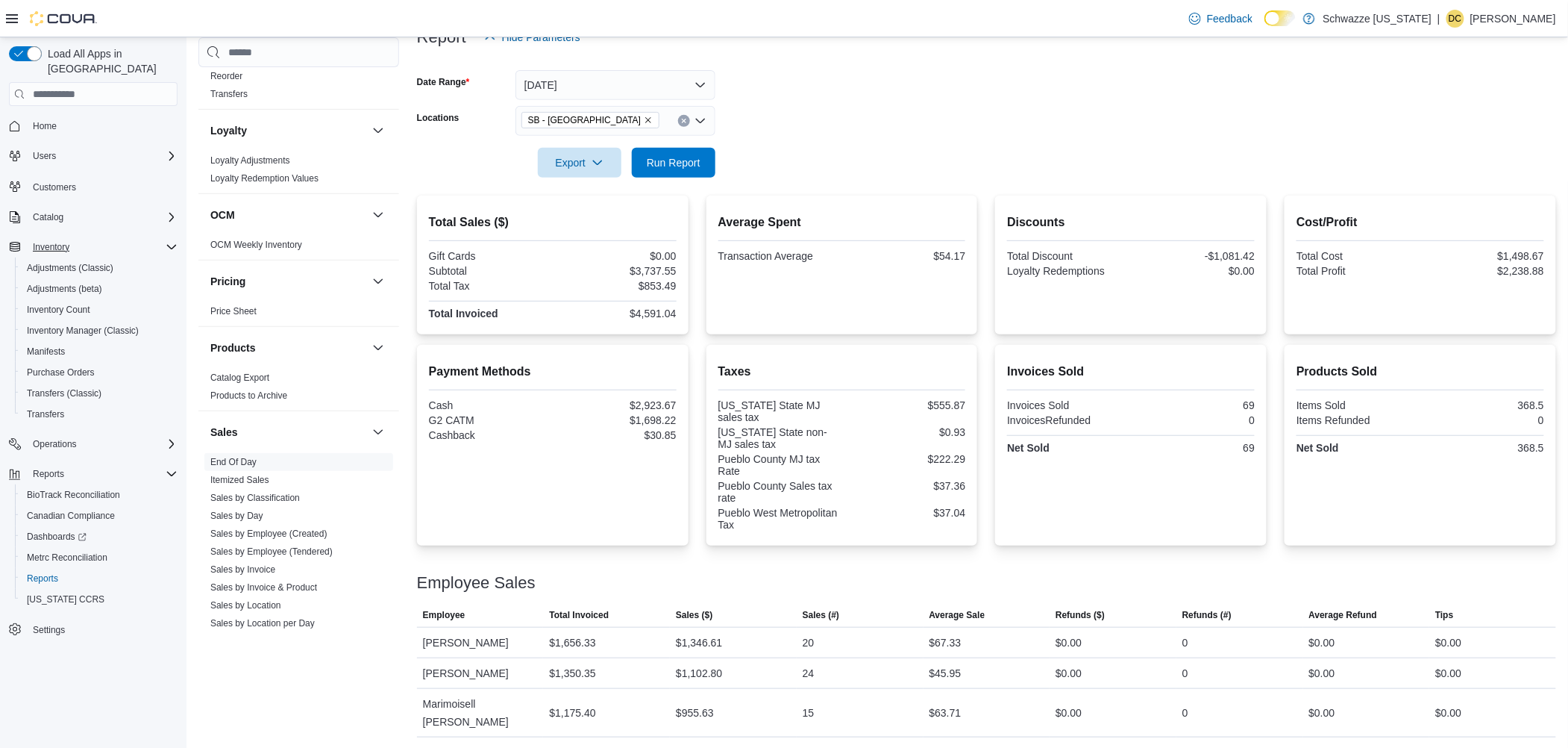
scroll to position [100, 0]
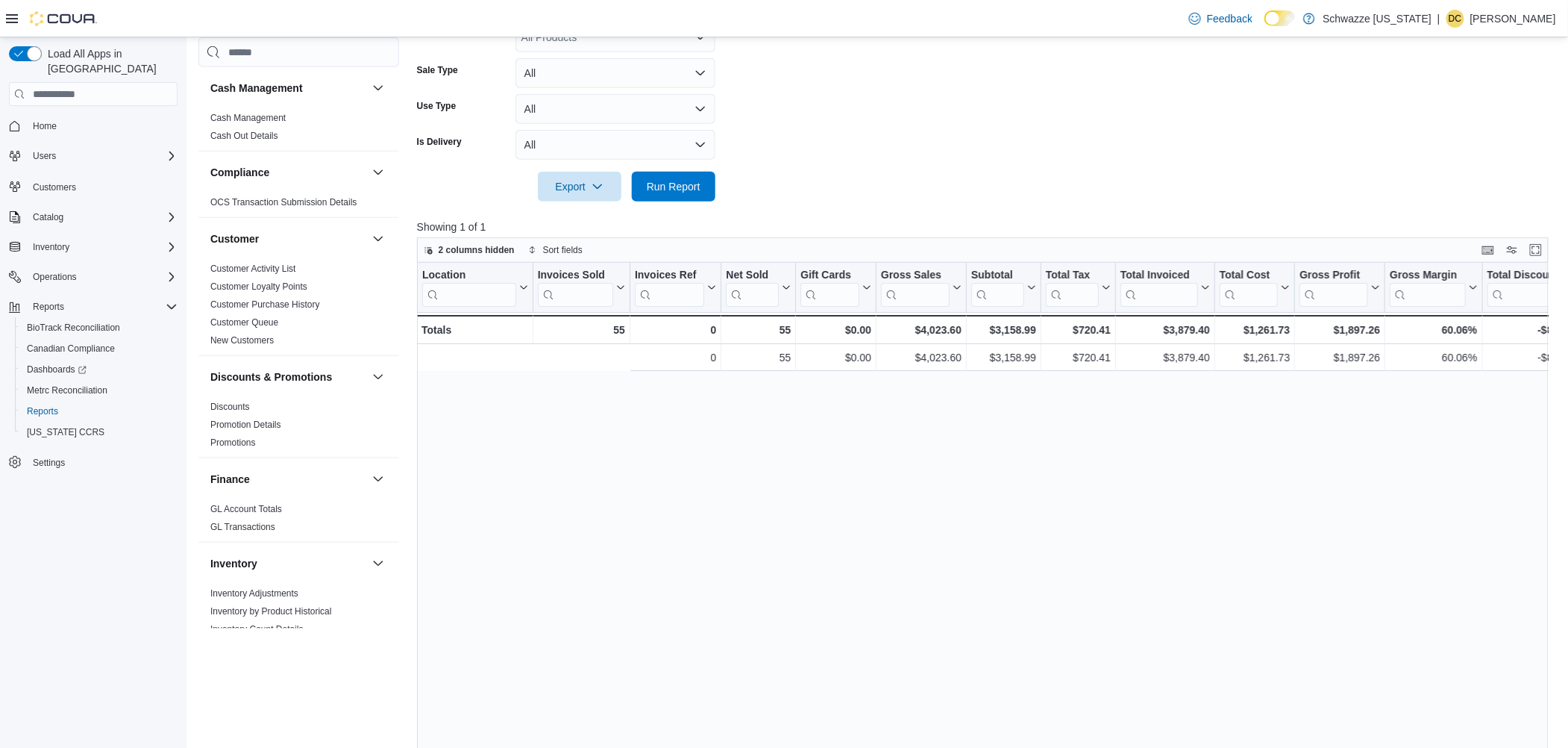
scroll to position [0, 358]
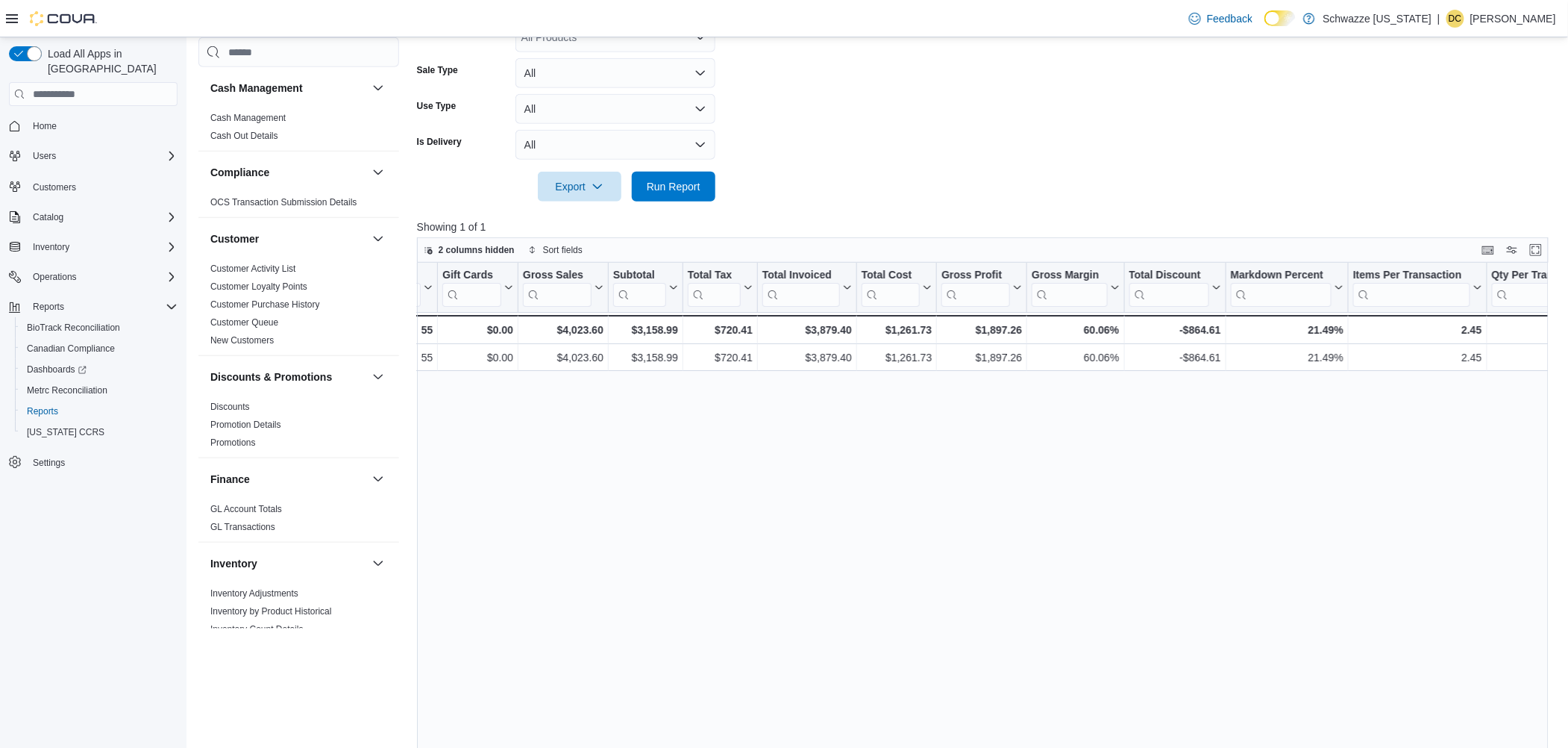
click at [690, 169] on div at bounding box center [988, 165] width 1143 height 12
click at [690, 187] on span "Run Report" at bounding box center [673, 186] width 54 height 15
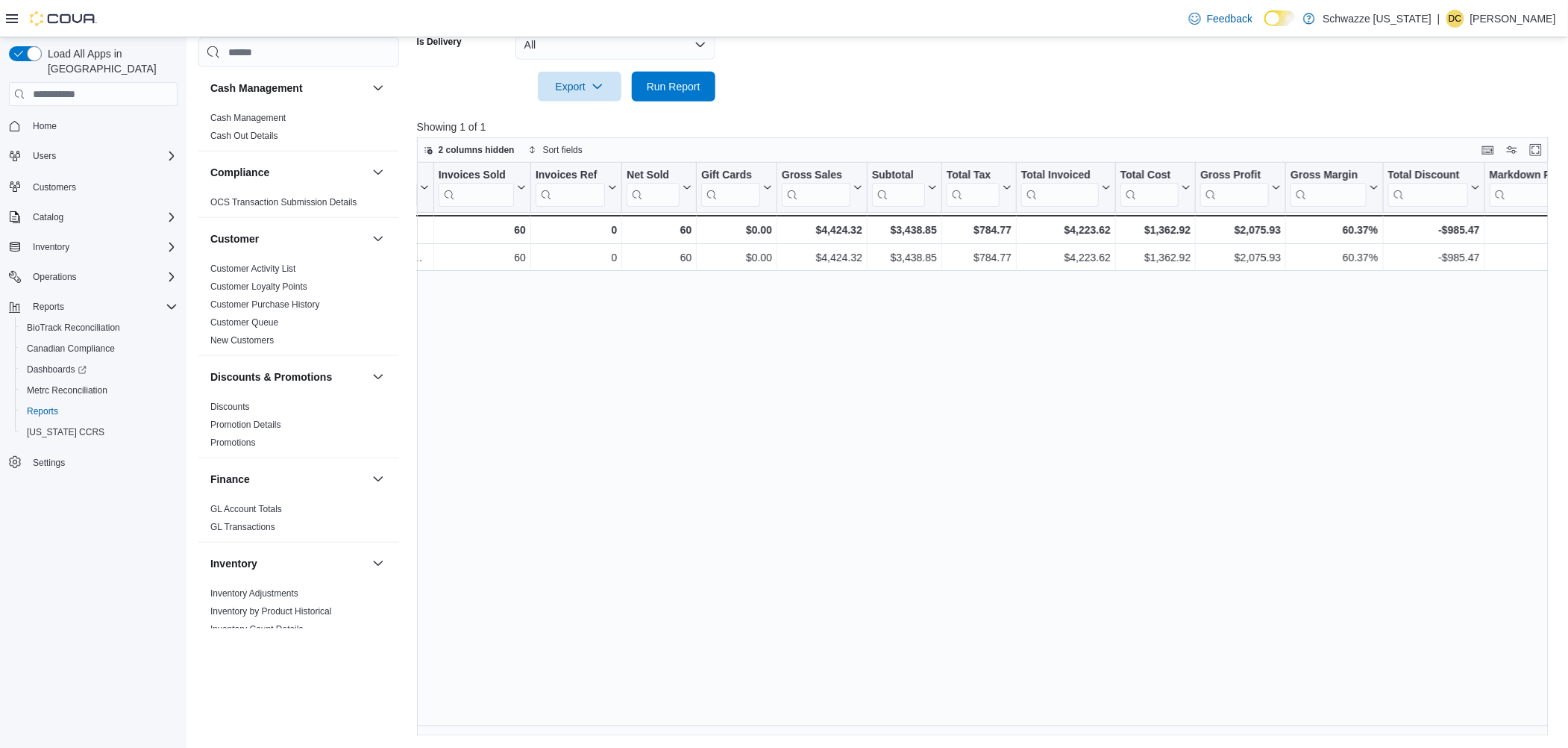
scroll to position [0, 0]
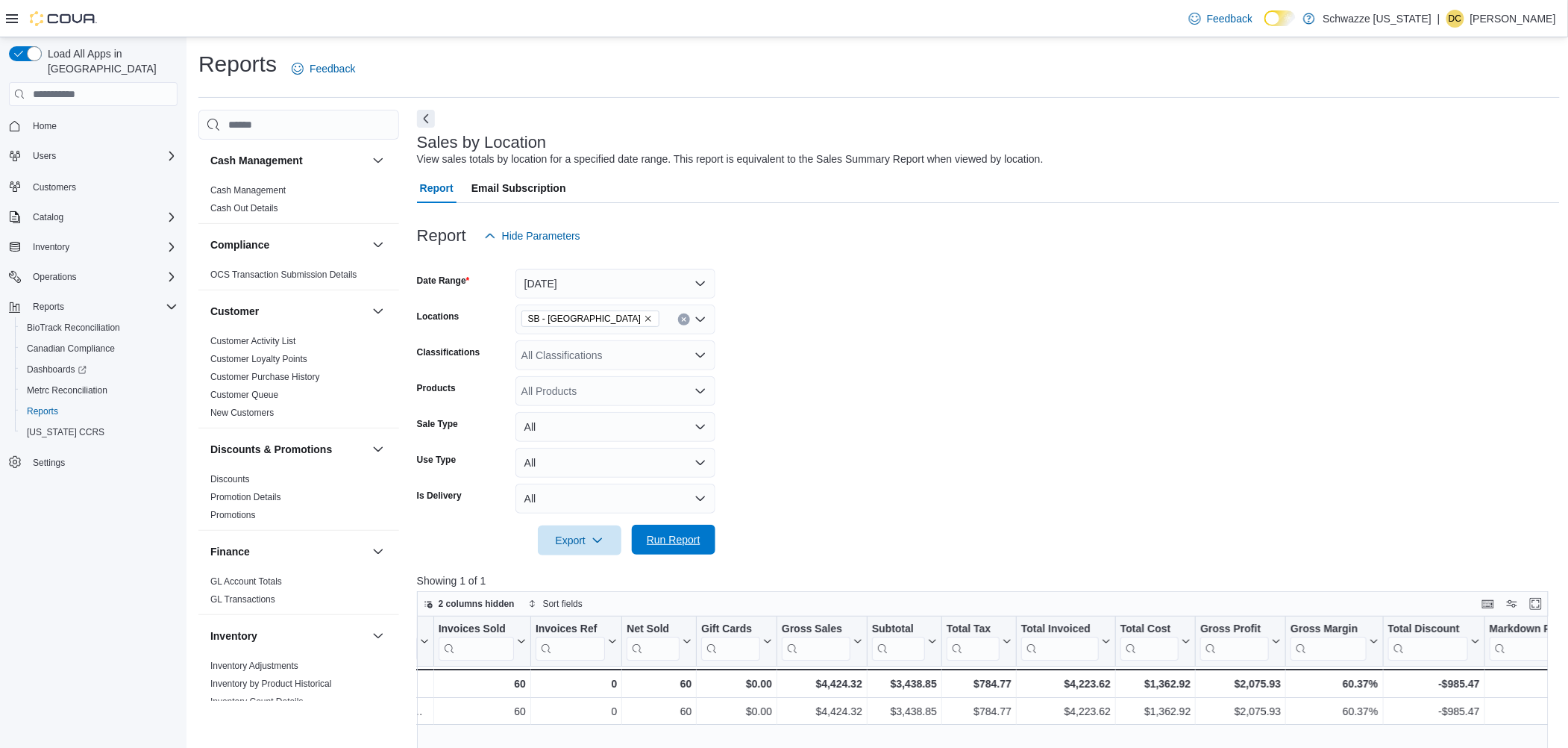
click at [684, 535] on span "Run Report" at bounding box center [673, 539] width 54 height 15
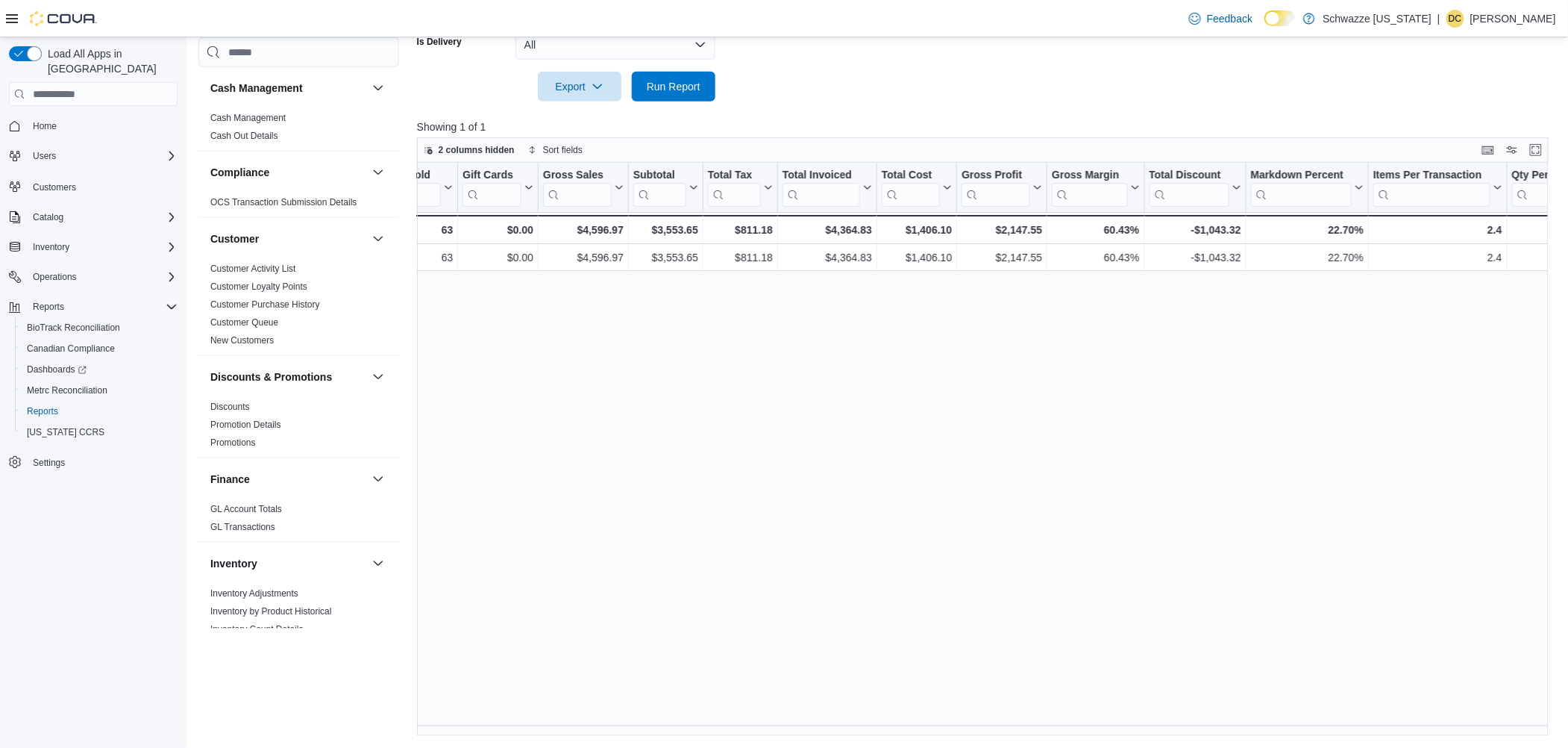
scroll to position [0, 341]
click at [660, 84] on span "Run Report" at bounding box center [673, 86] width 54 height 15
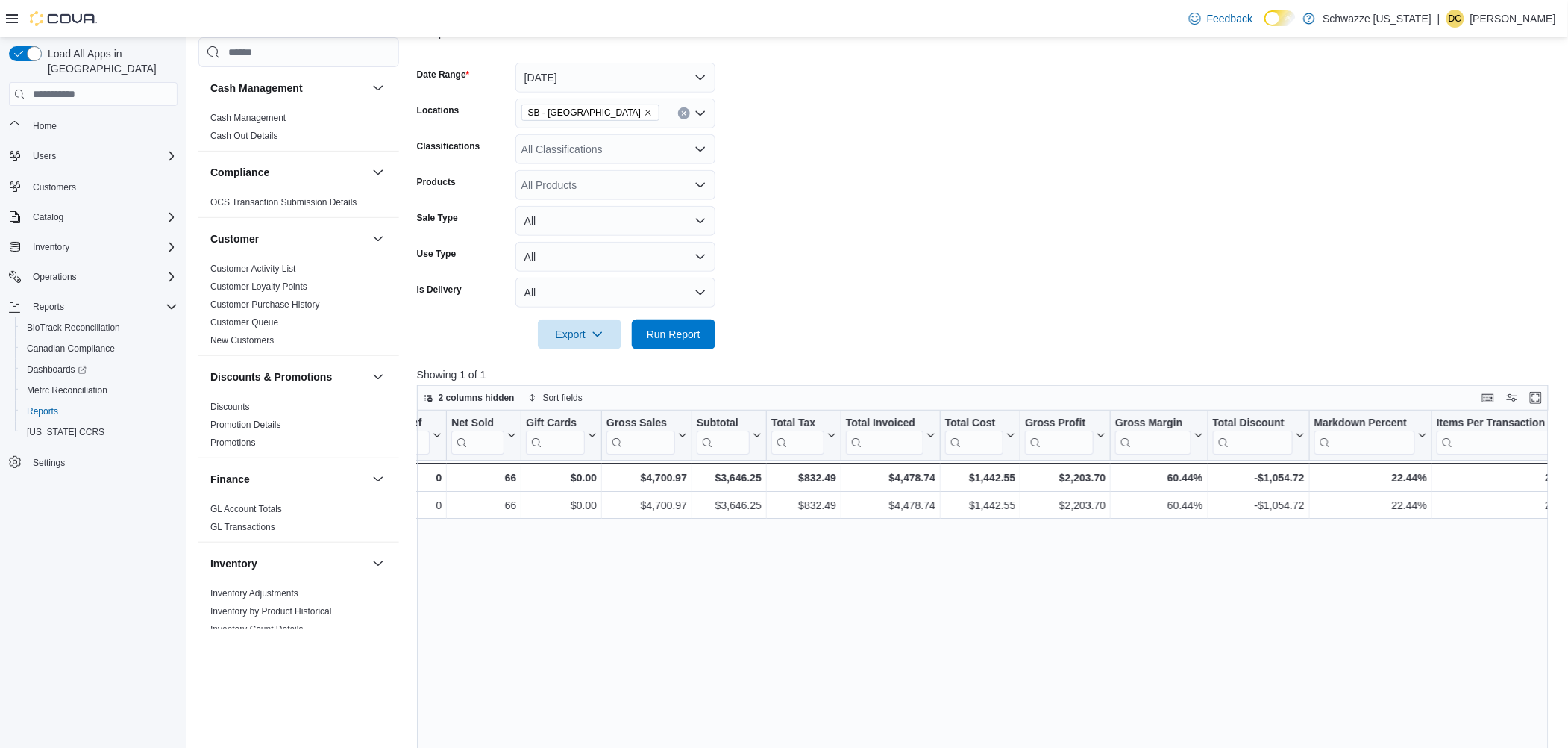
scroll to position [55, 0]
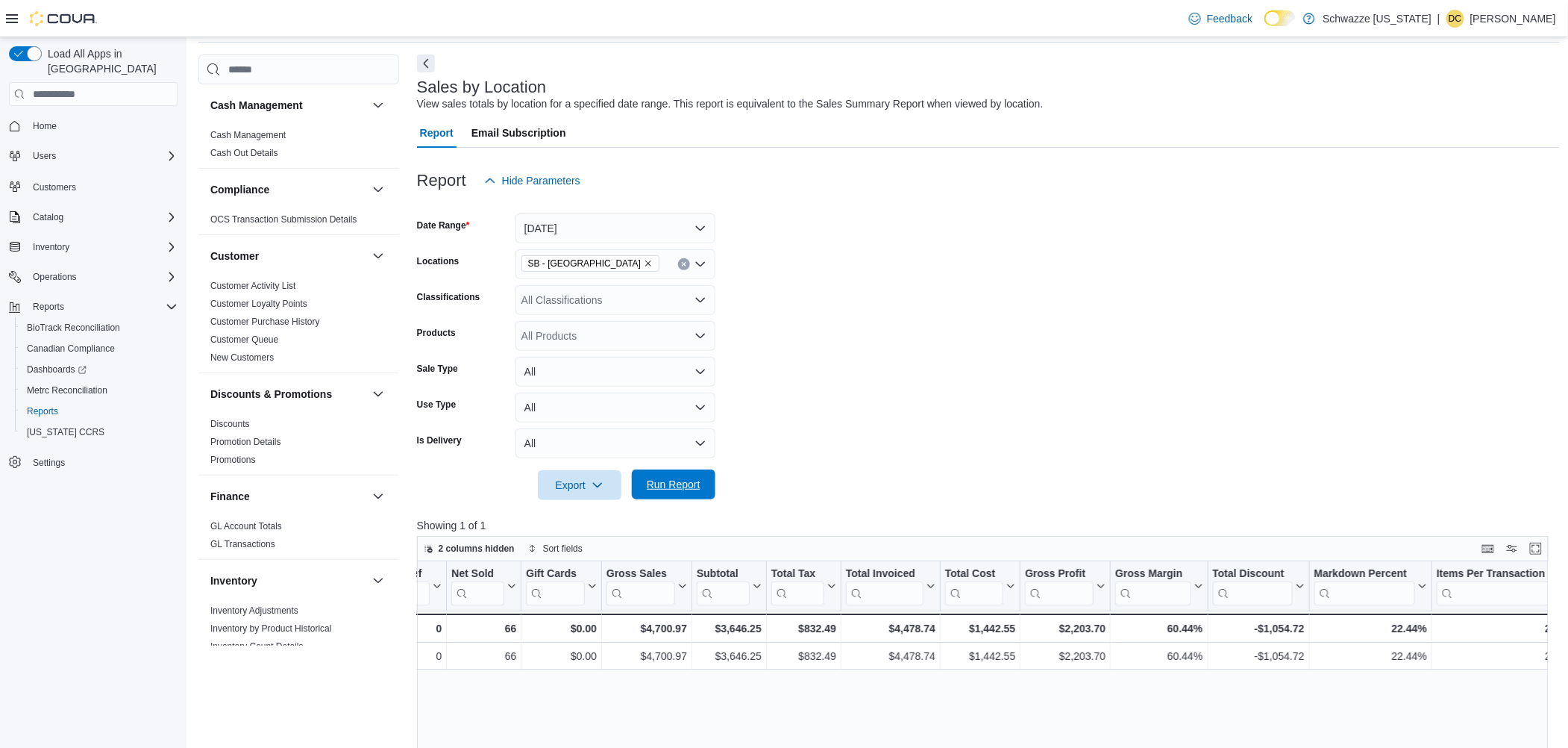
click at [690, 486] on span "Run Report" at bounding box center [673, 485] width 54 height 15
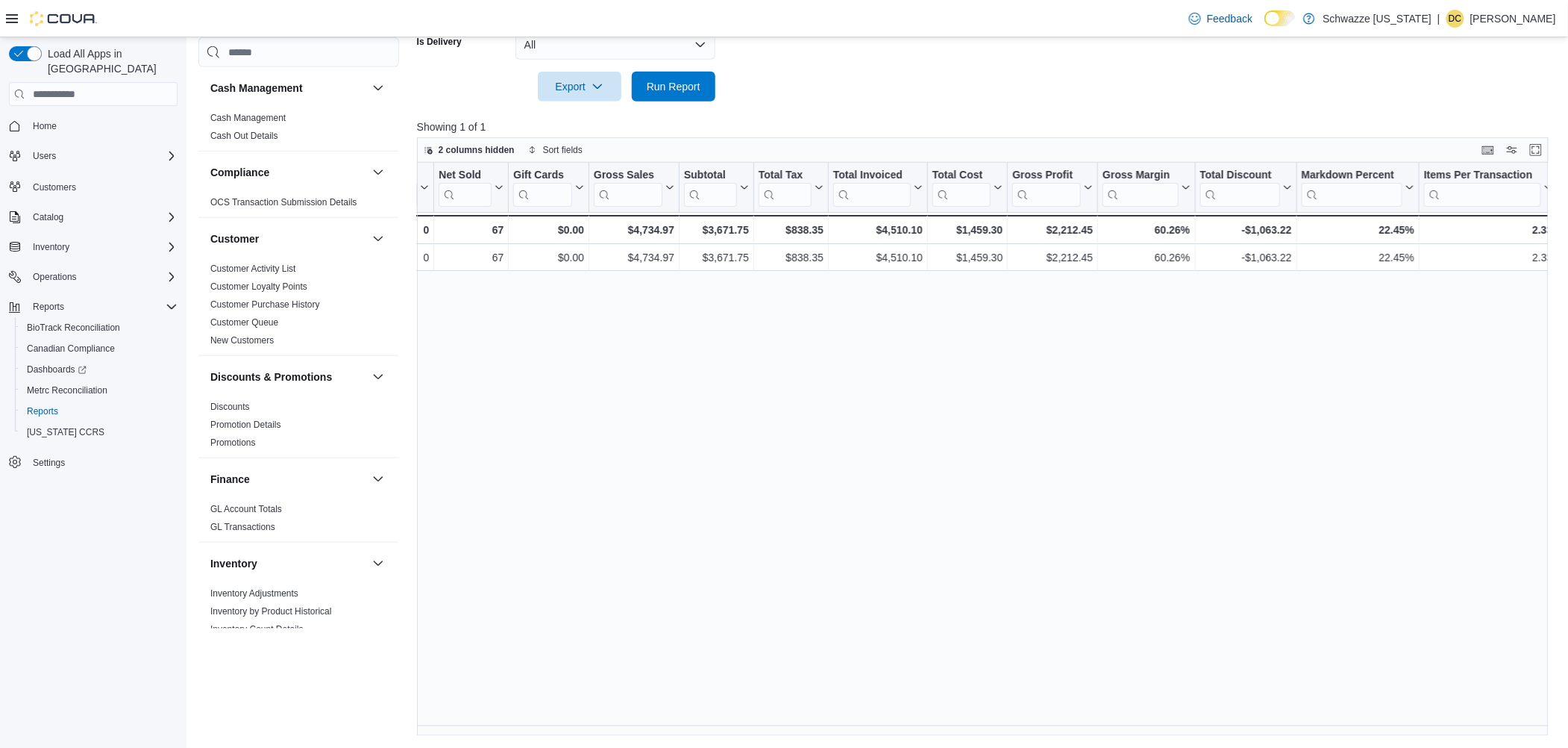
scroll to position [0, 296]
click at [666, 79] on span "Run Report" at bounding box center [673, 85] width 66 height 30
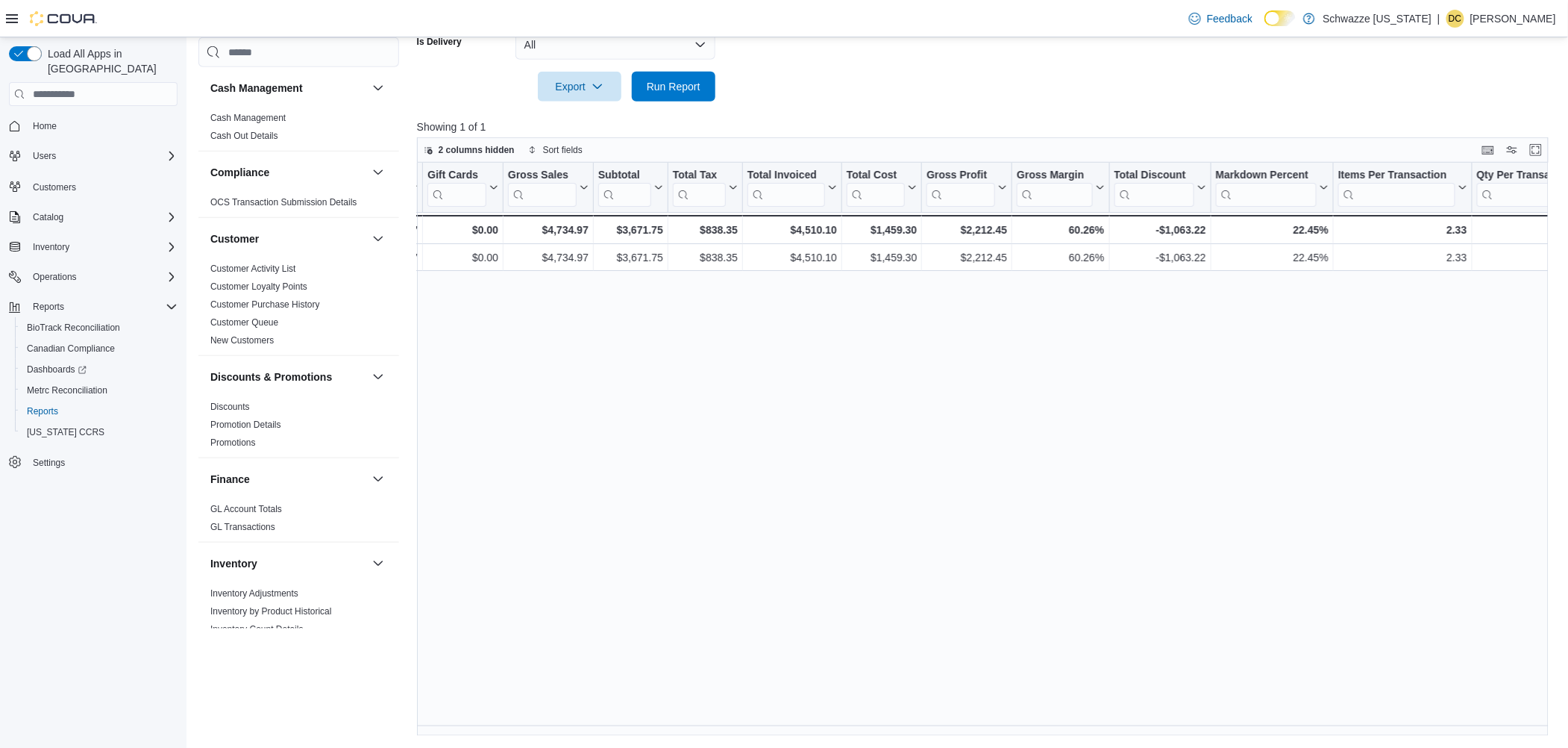
scroll to position [0, 387]
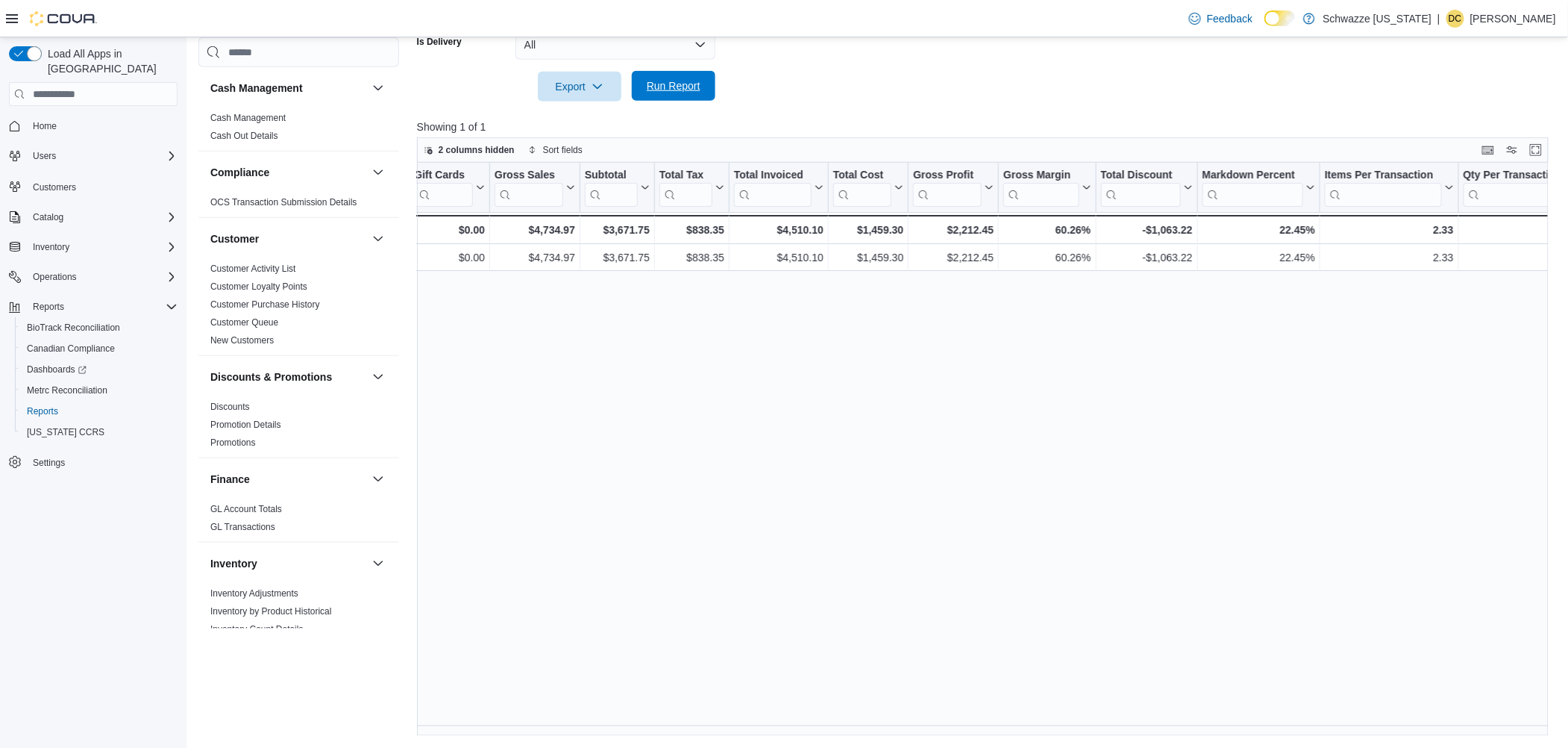
click at [675, 87] on span "Run Report" at bounding box center [673, 86] width 54 height 15
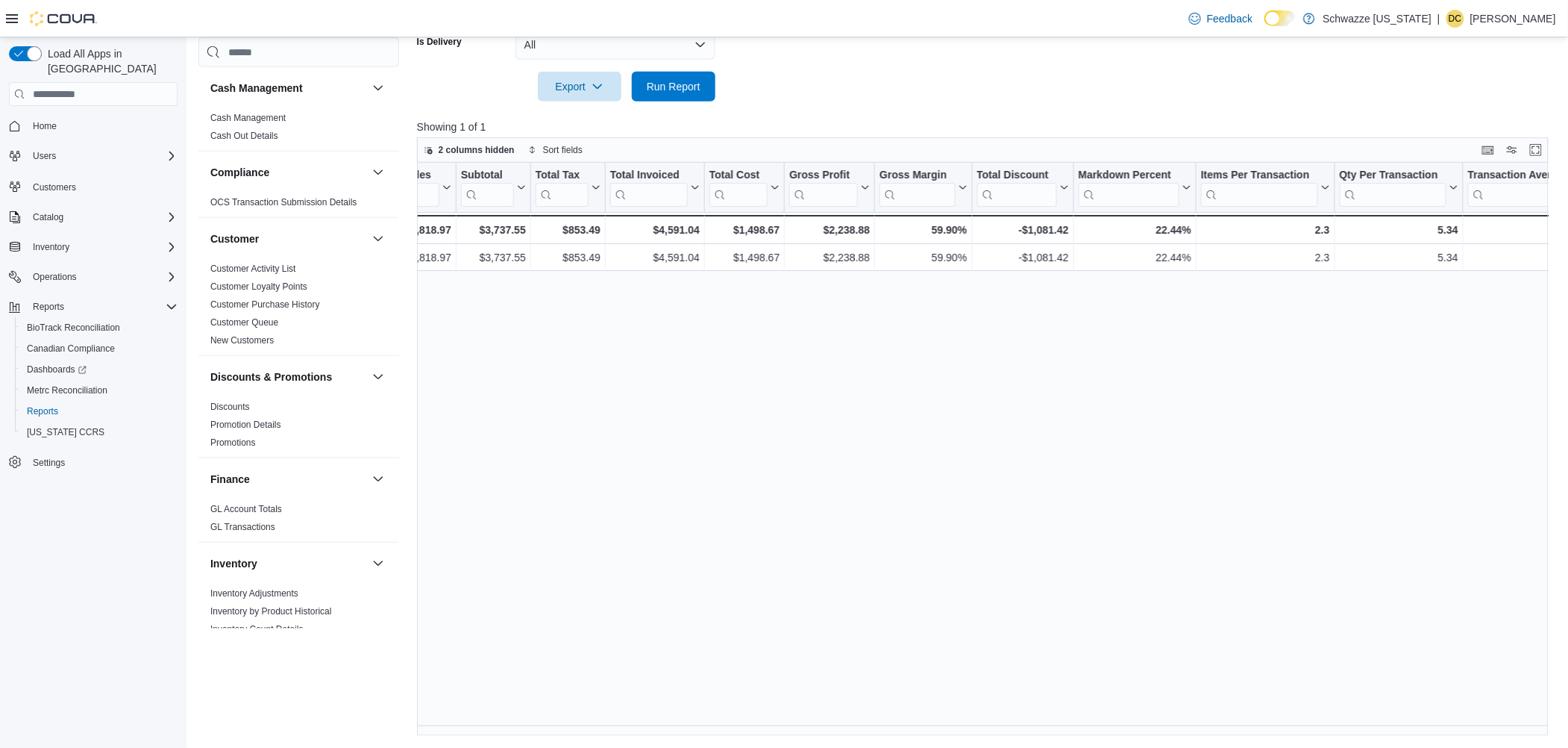
scroll to position [0, 370]
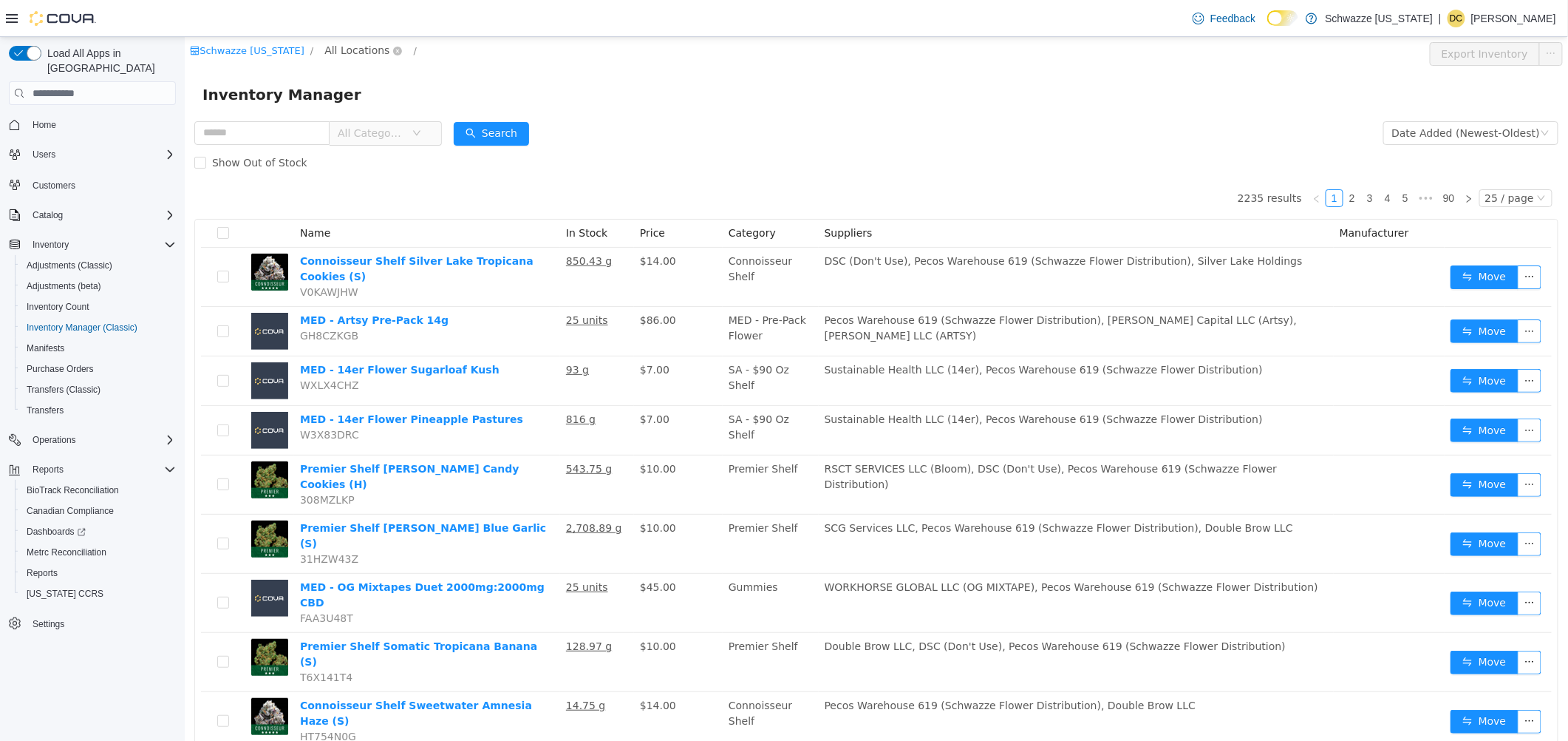
click at [330, 57] on span "All Locations" at bounding box center [356, 49] width 65 height 16
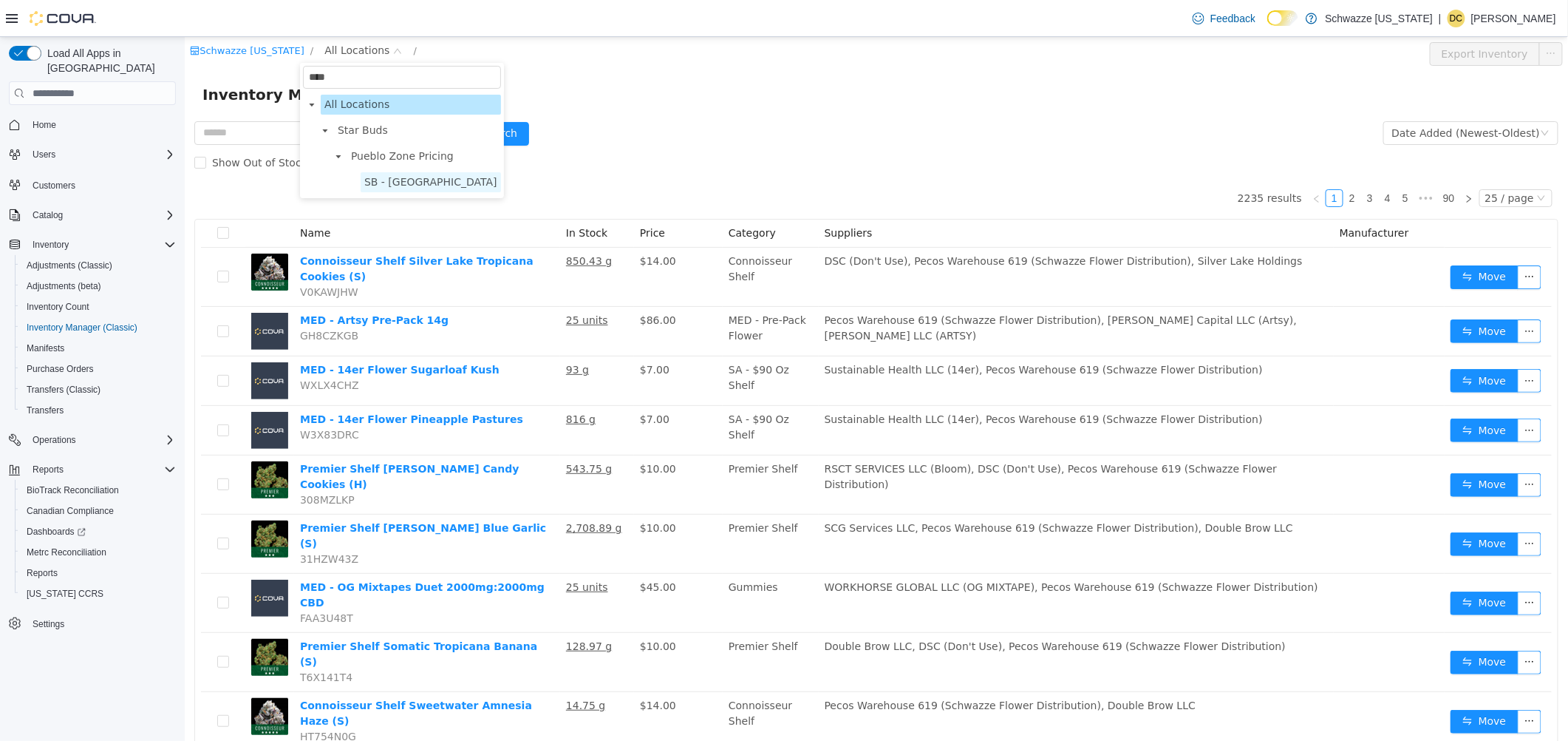
type input "****"
click at [399, 176] on span "SB - [GEOGRAPHIC_DATA]" at bounding box center [430, 181] width 133 height 12
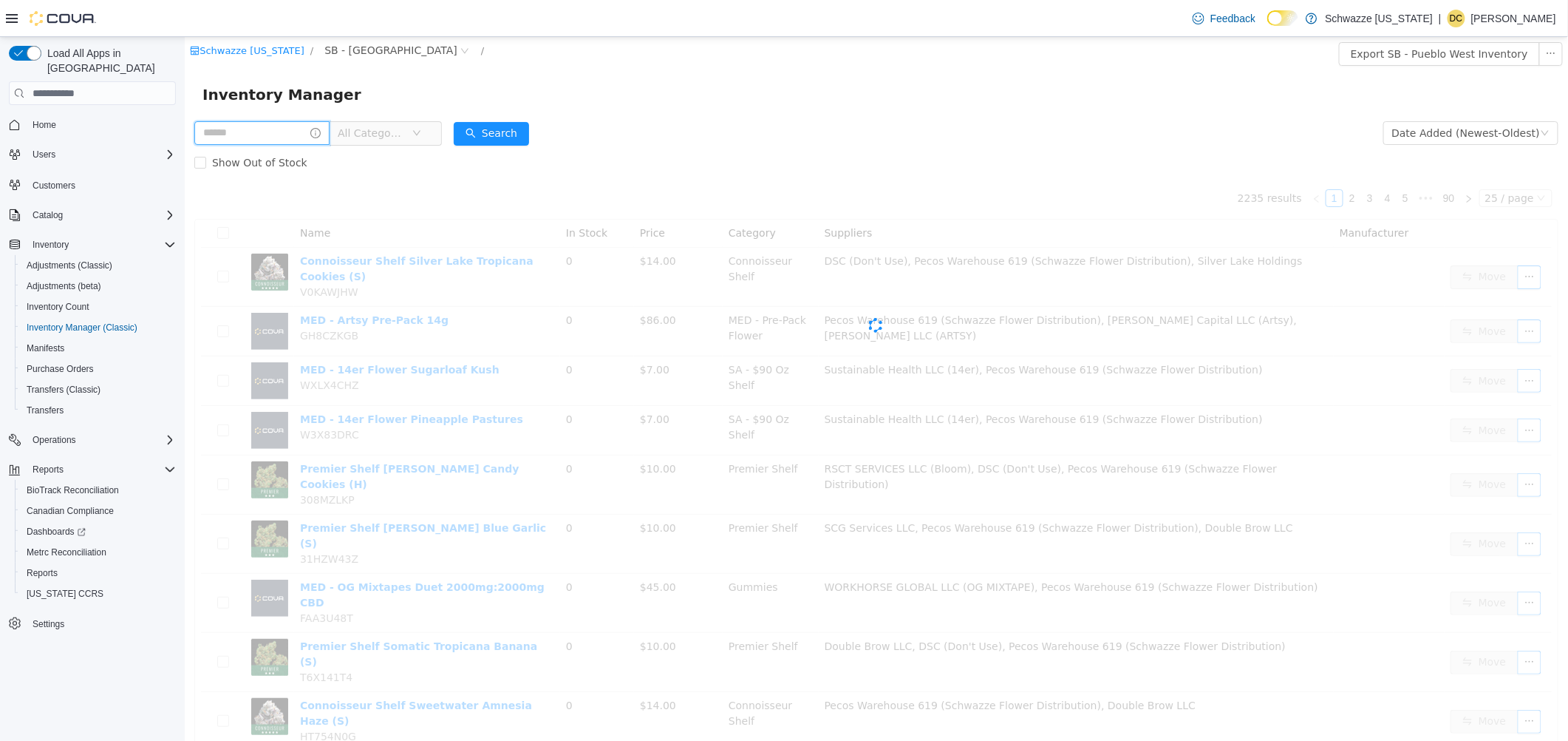
click at [263, 134] on input "text" at bounding box center [262, 133] width 135 height 23
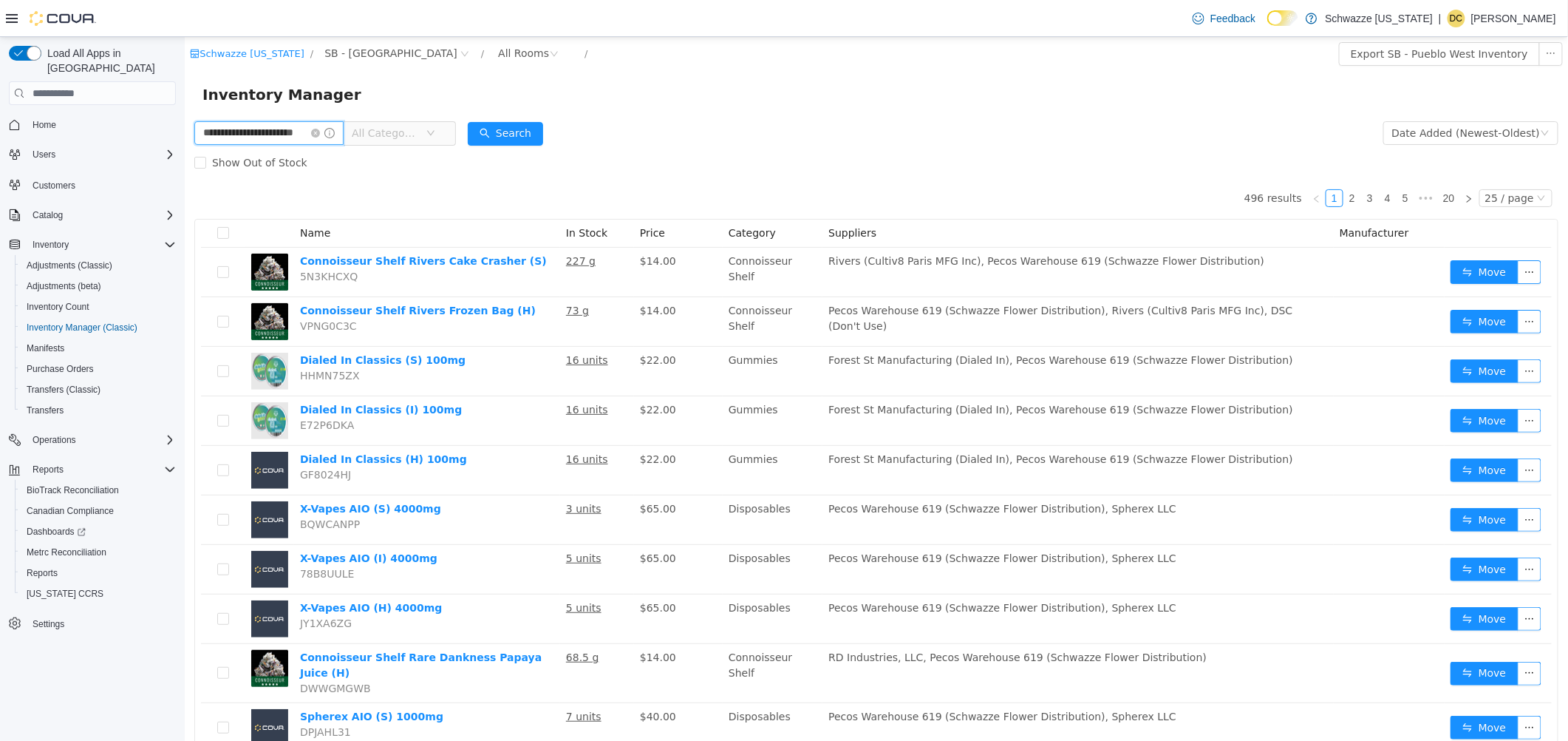
scroll to position [0, 16]
type input "**********"
click at [525, 130] on button "Search" at bounding box center [522, 134] width 75 height 23
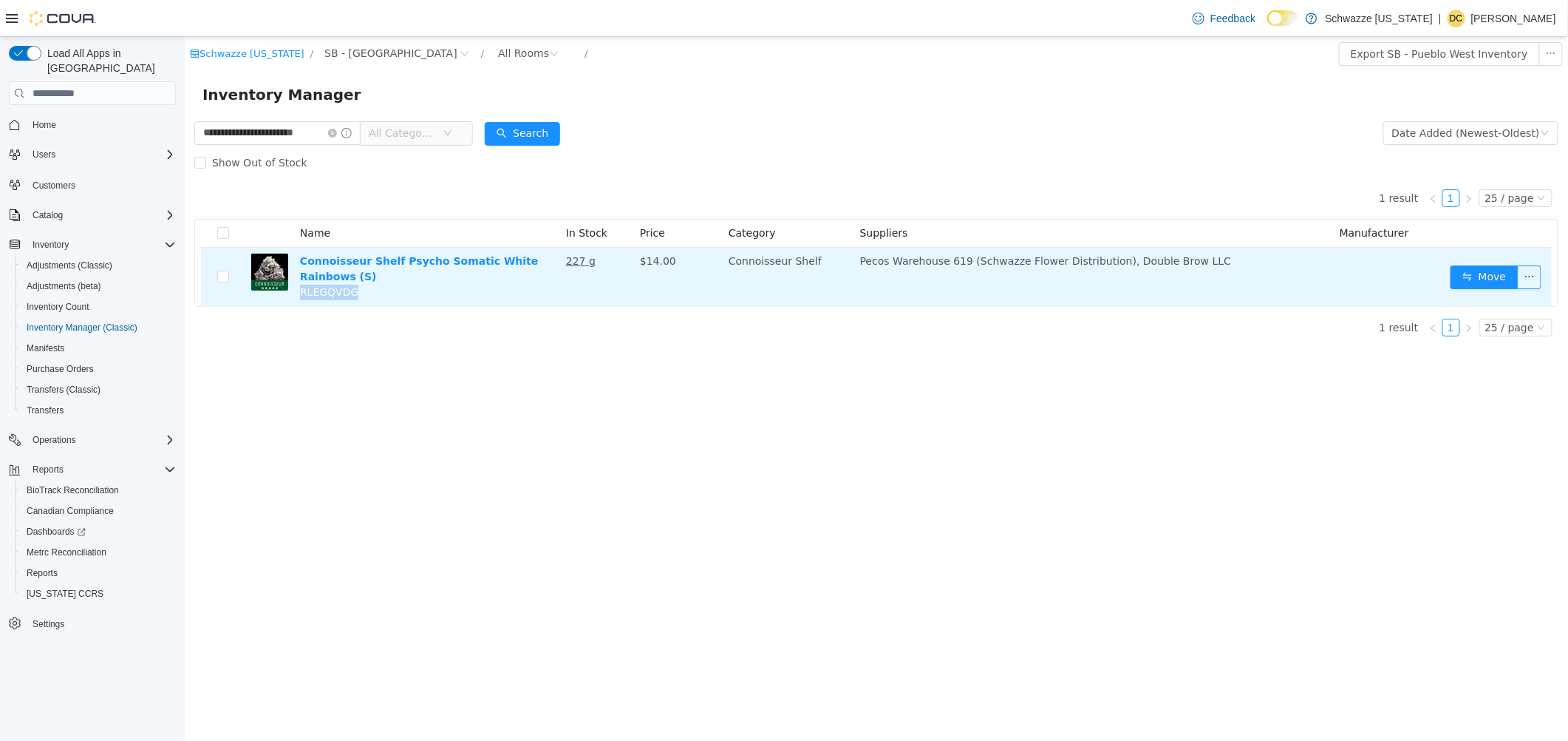
drag, startPoint x: 372, startPoint y: 292, endPoint x: 296, endPoint y: 303, distance: 76.8
click at [296, 303] on td "Connoisseur Shelf Psycho Somatic White Rainbows (S) RLEGQVDG" at bounding box center [426, 277] width 266 height 59
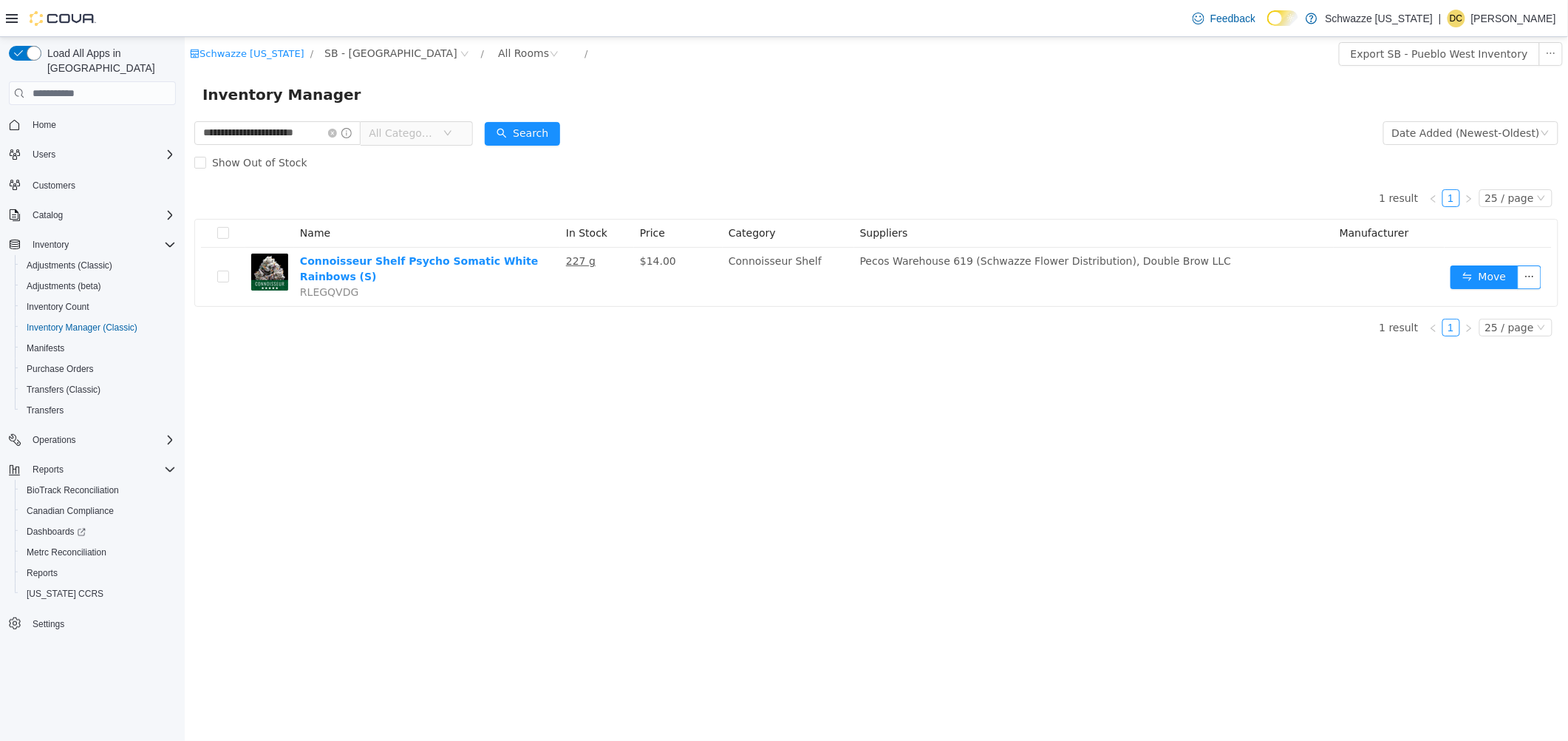
drag, startPoint x: 296, startPoint y: 303, endPoint x: 394, endPoint y: 363, distance: 114.9
click at [393, 375] on div "**********" at bounding box center [876, 388] width 1383 height 703
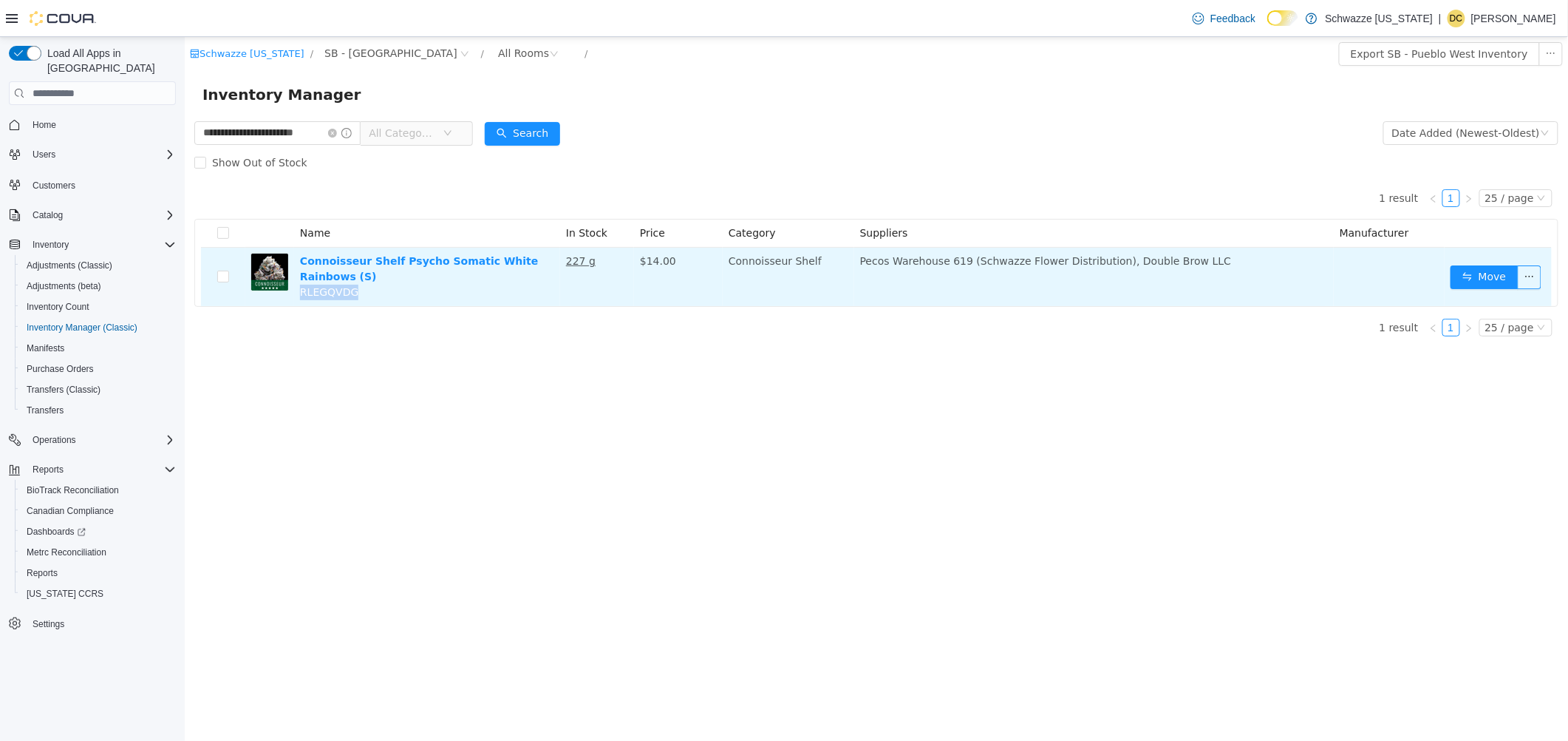
drag, startPoint x: 360, startPoint y: 289, endPoint x: 302, endPoint y: 297, distance: 58.5
click at [302, 297] on td "Connoisseur Shelf Psycho Somatic White Rainbows (S) RLEGQVDG" at bounding box center [426, 277] width 266 height 59
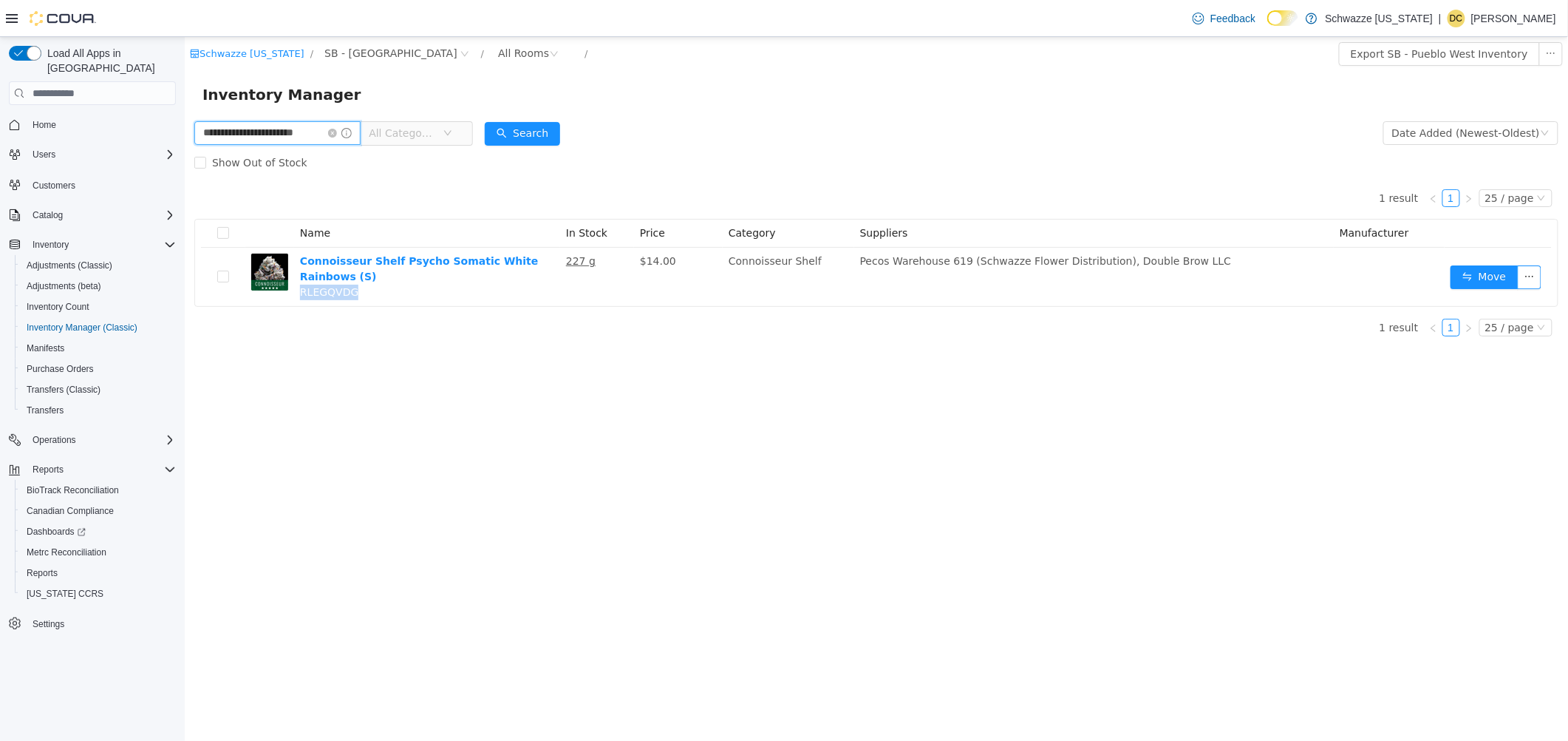
drag, startPoint x: 302, startPoint y: 297, endPoint x: 278, endPoint y: 132, distance: 166.7
click at [278, 132] on input "**********" at bounding box center [277, 133] width 166 height 23
click at [54, 259] on span "Adjustments (Classic)" at bounding box center [69, 265] width 86 height 12
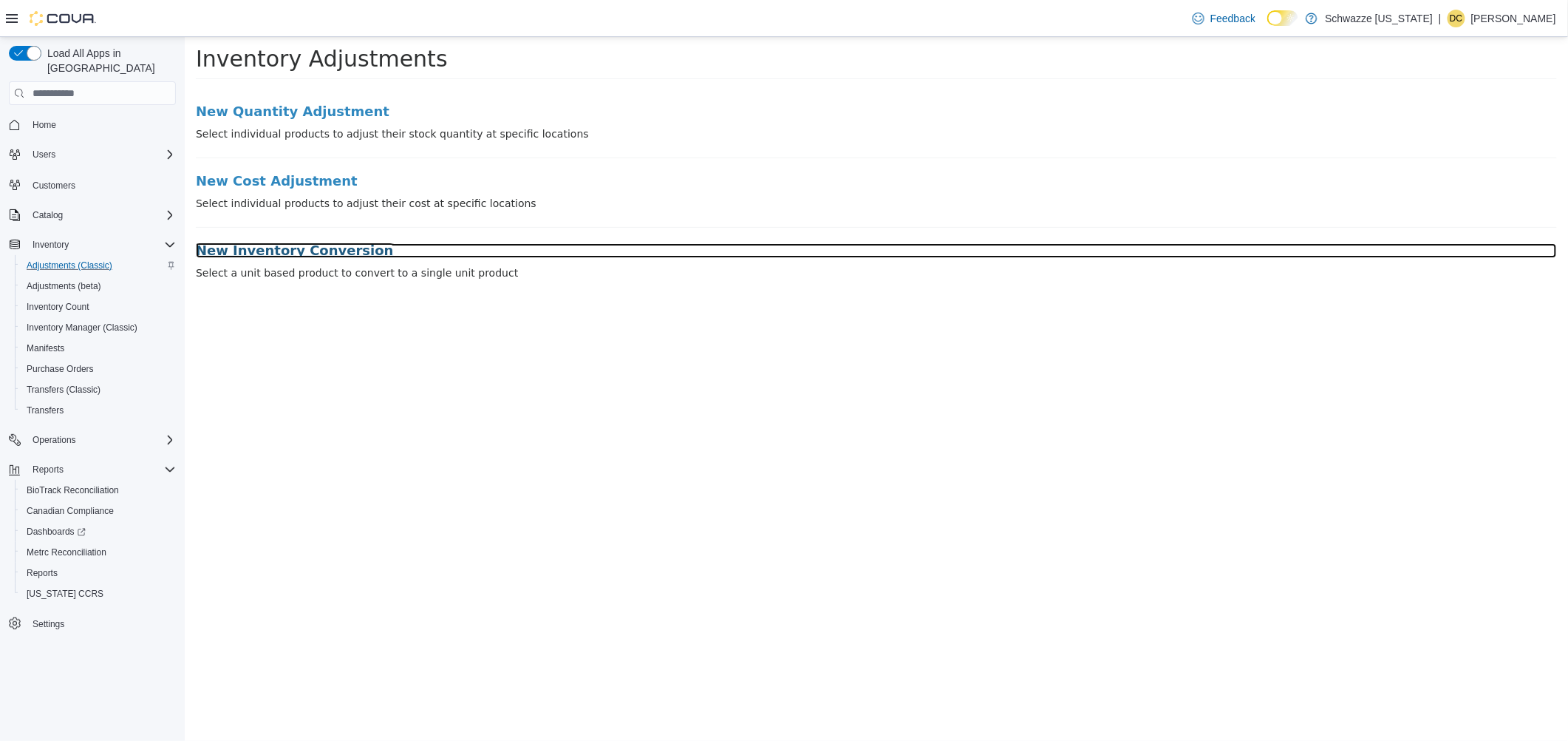
click at [278, 253] on h3 "New Inventory Conversion" at bounding box center [876, 251] width 1361 height 15
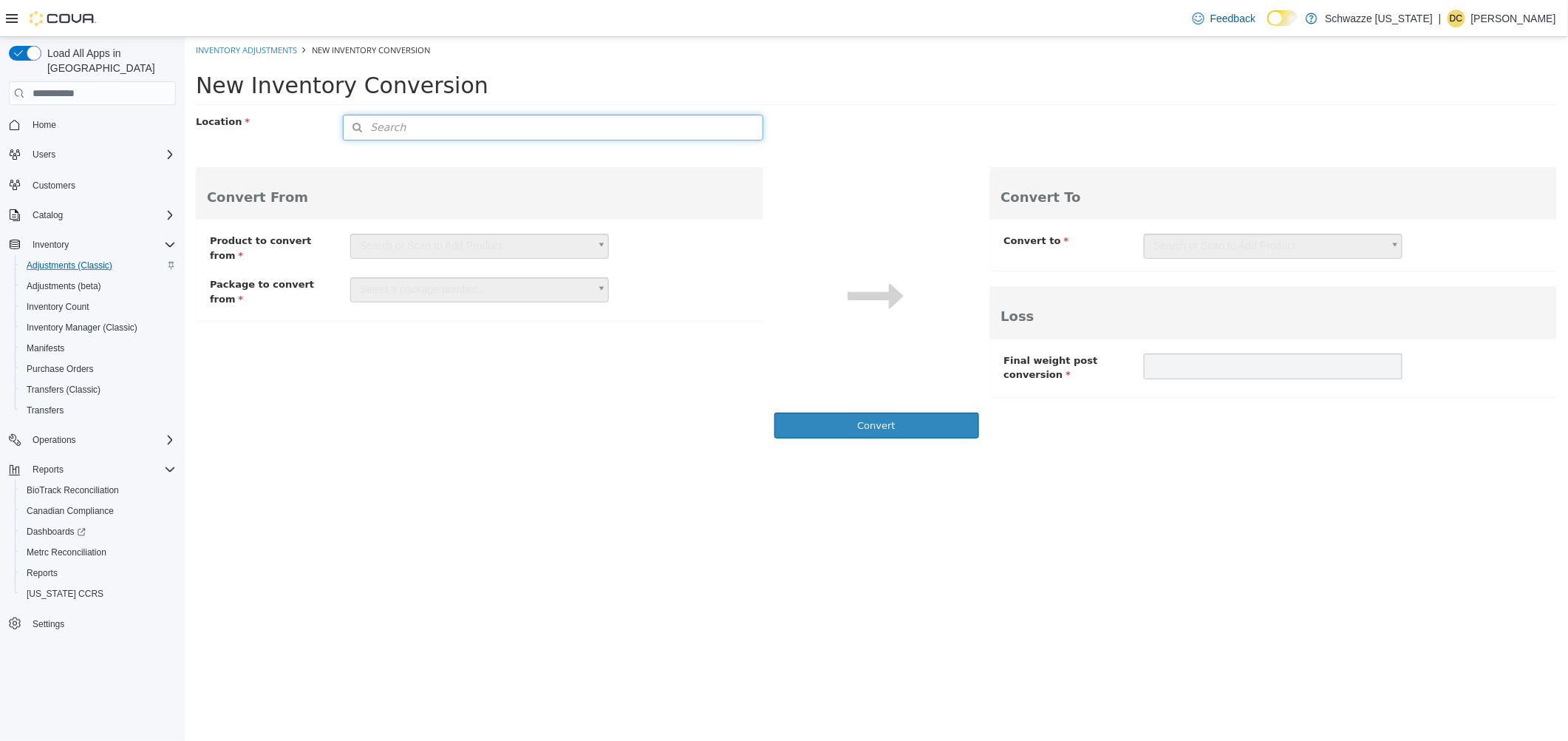
click at [423, 135] on button "Search" at bounding box center [552, 127] width 420 height 26
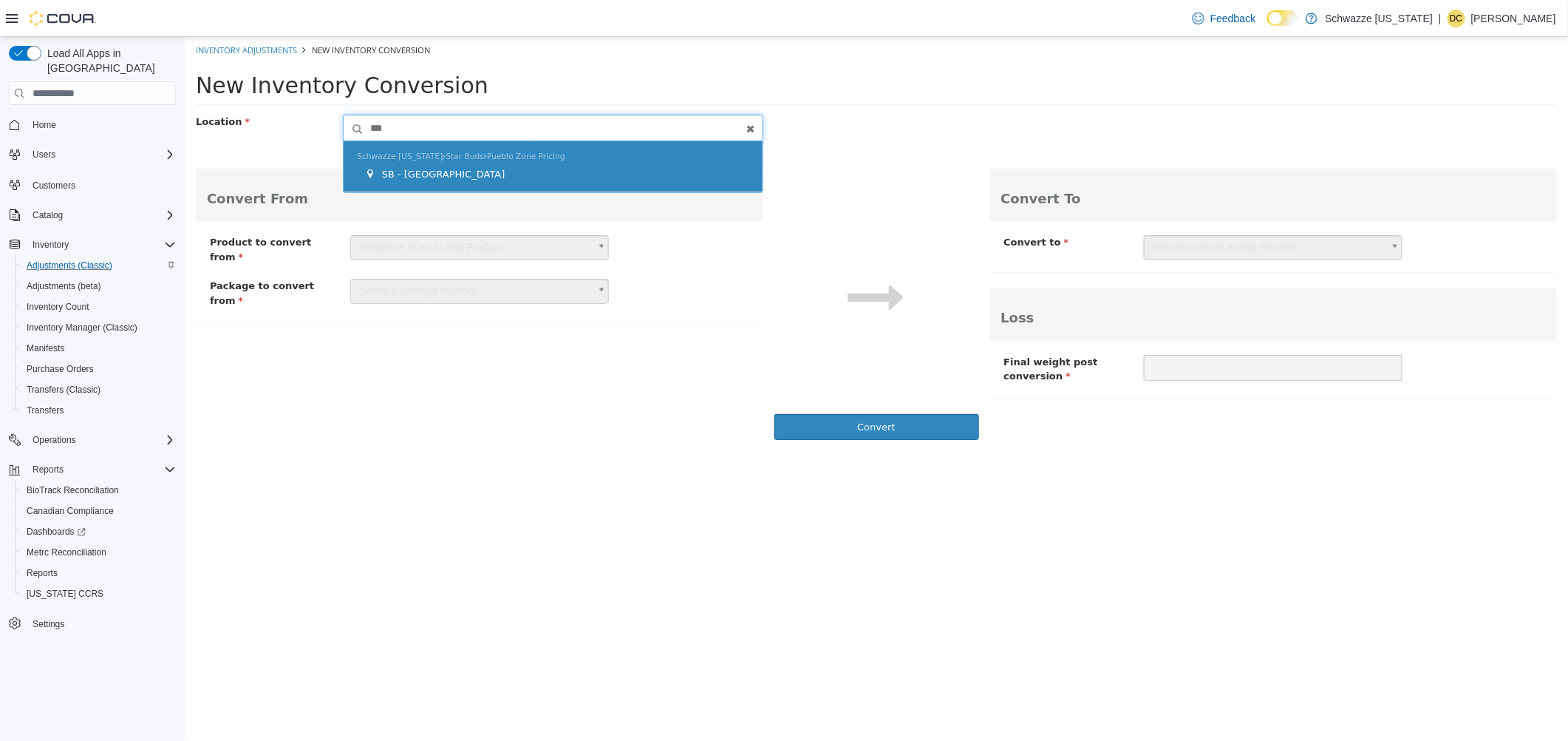
type input "***"
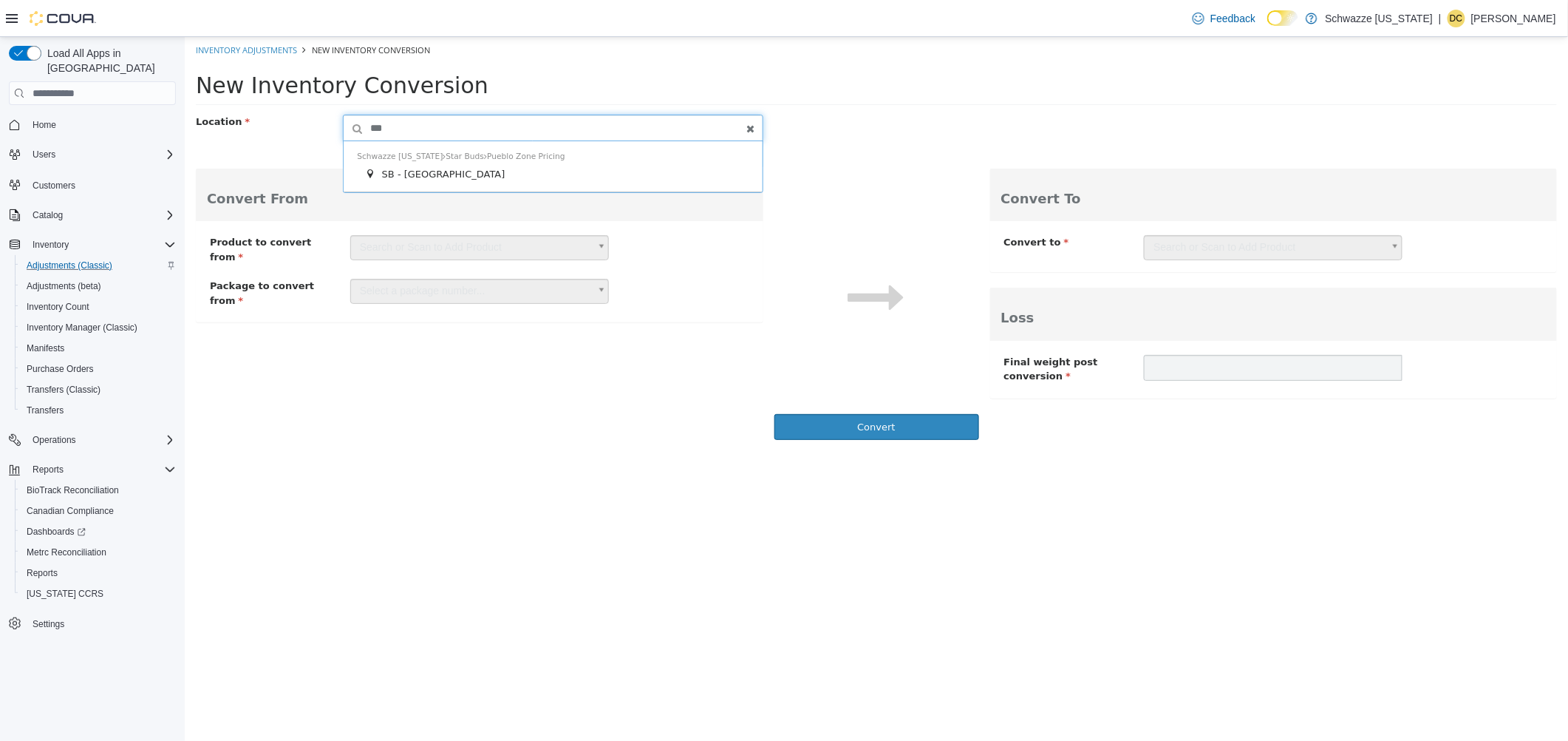
click at [409, 169] on span "SB - [GEOGRAPHIC_DATA]" at bounding box center [443, 174] width 124 height 11
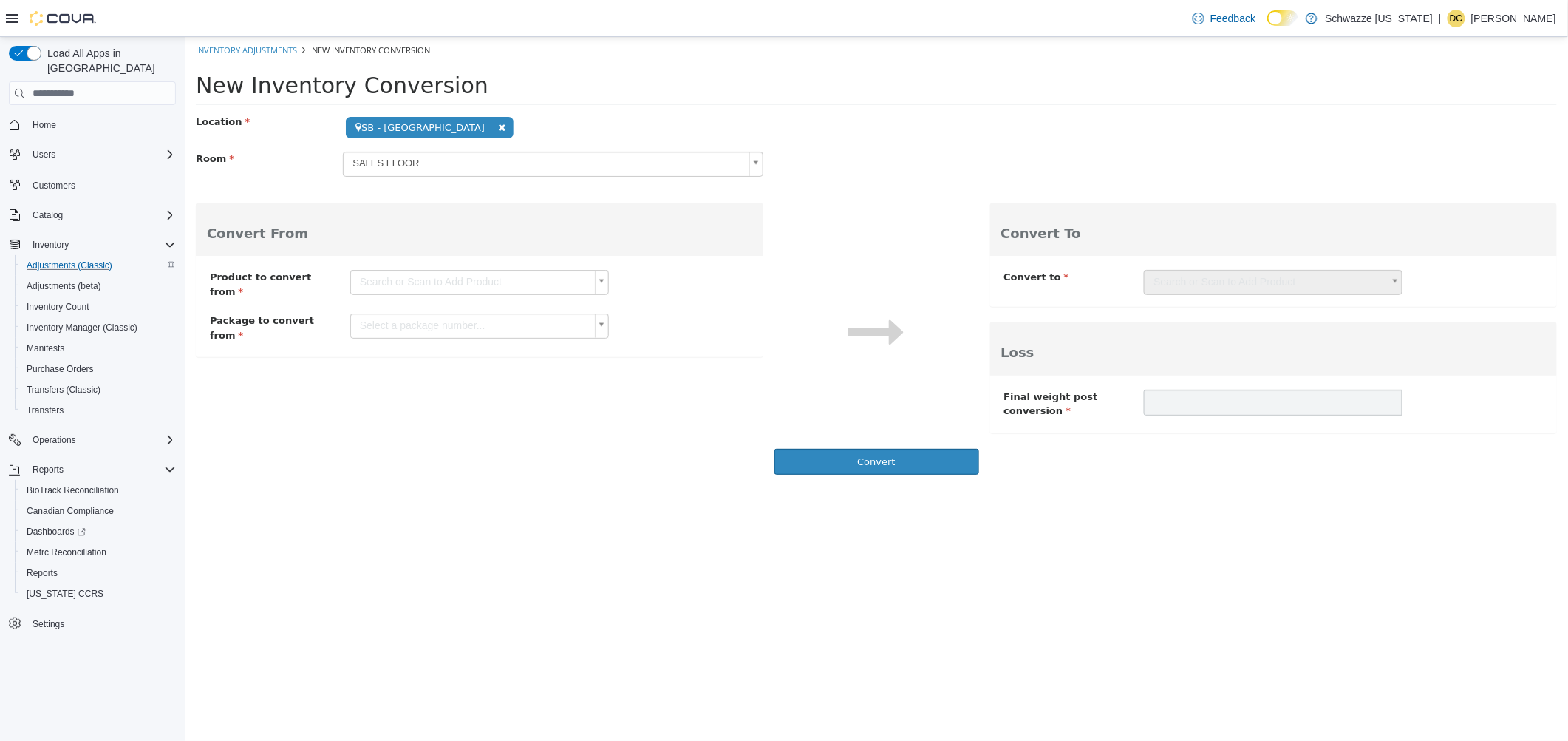
click at [388, 280] on body "**********" at bounding box center [876, 259] width 1383 height 446
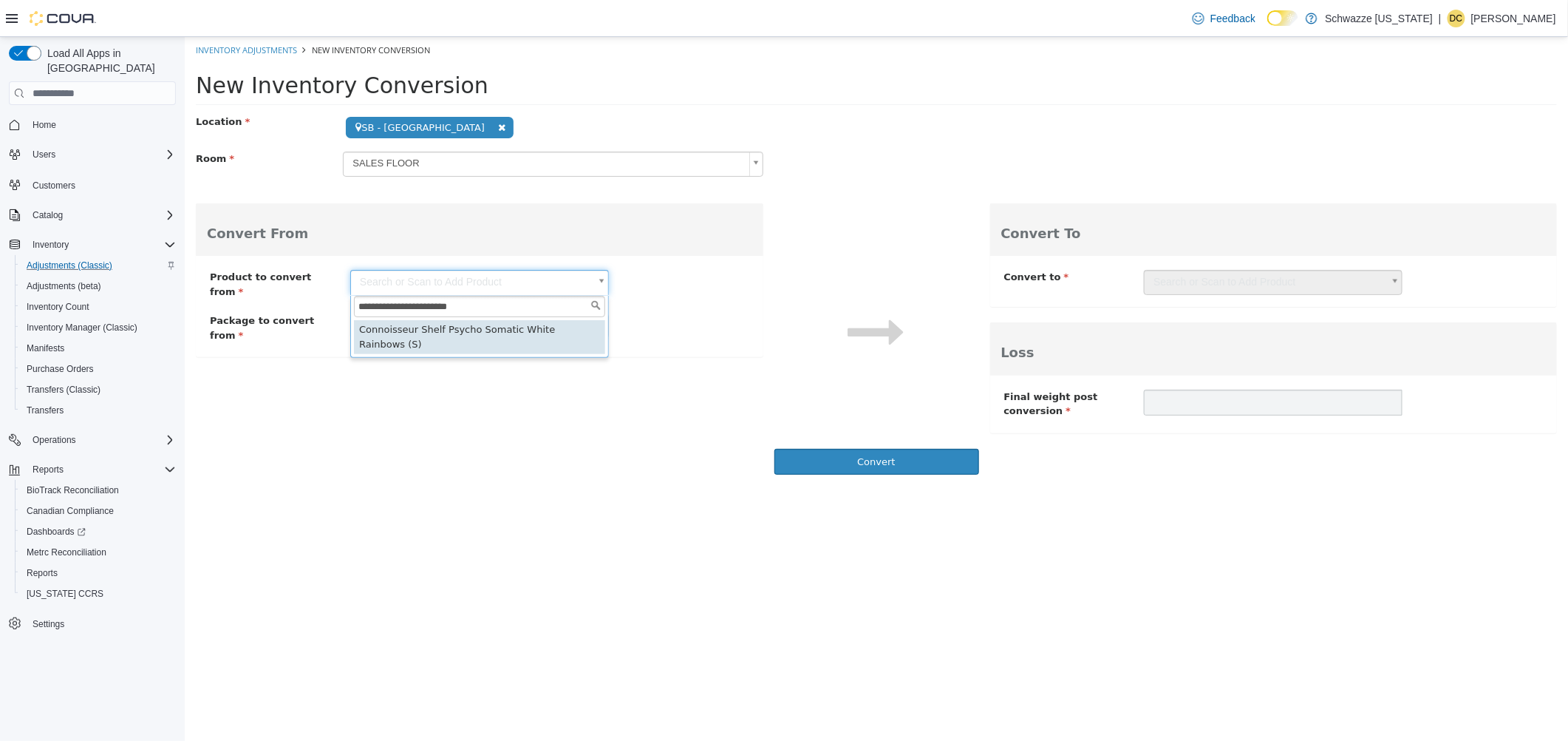
type input "**********"
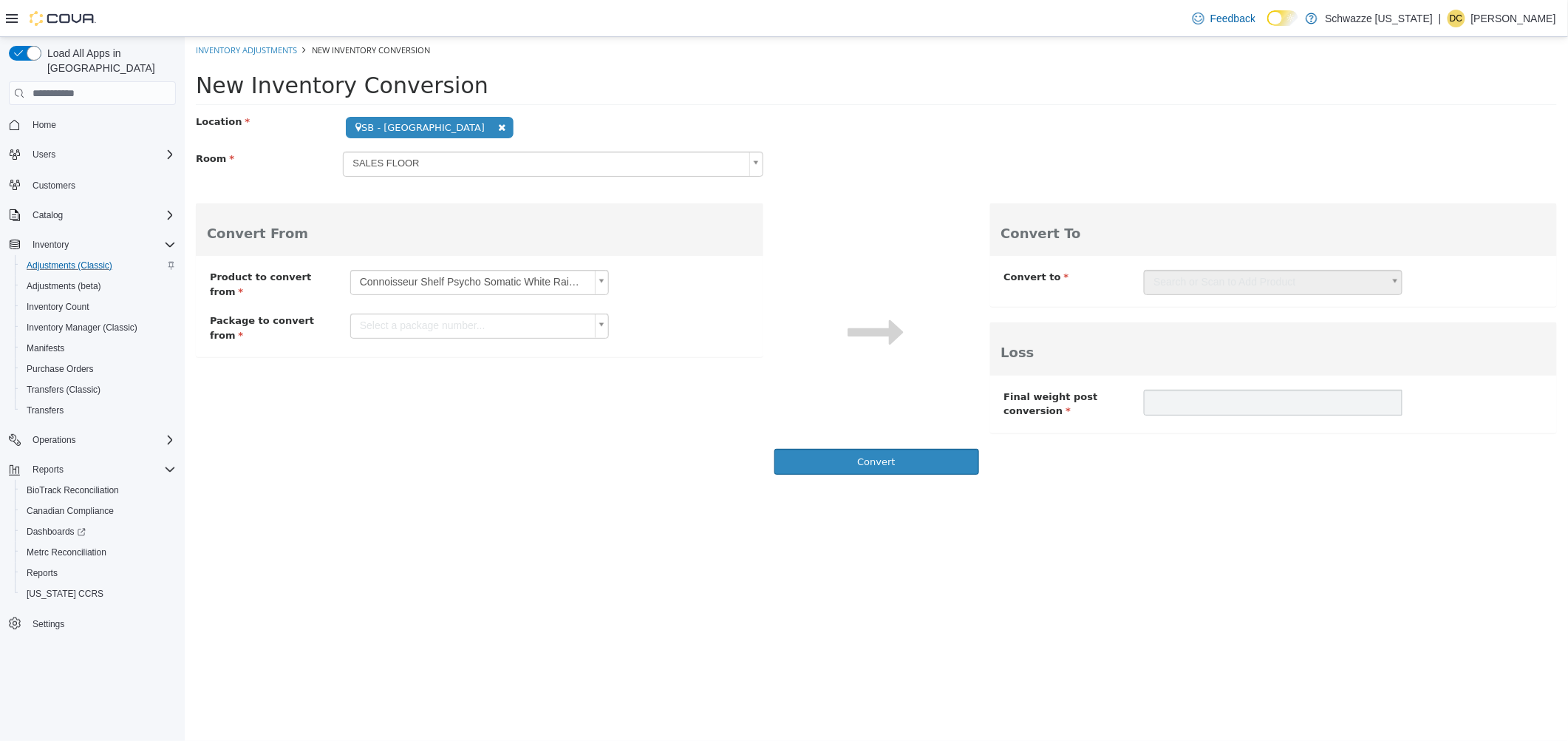
click at [420, 327] on body "**********" at bounding box center [876, 259] width 1383 height 446
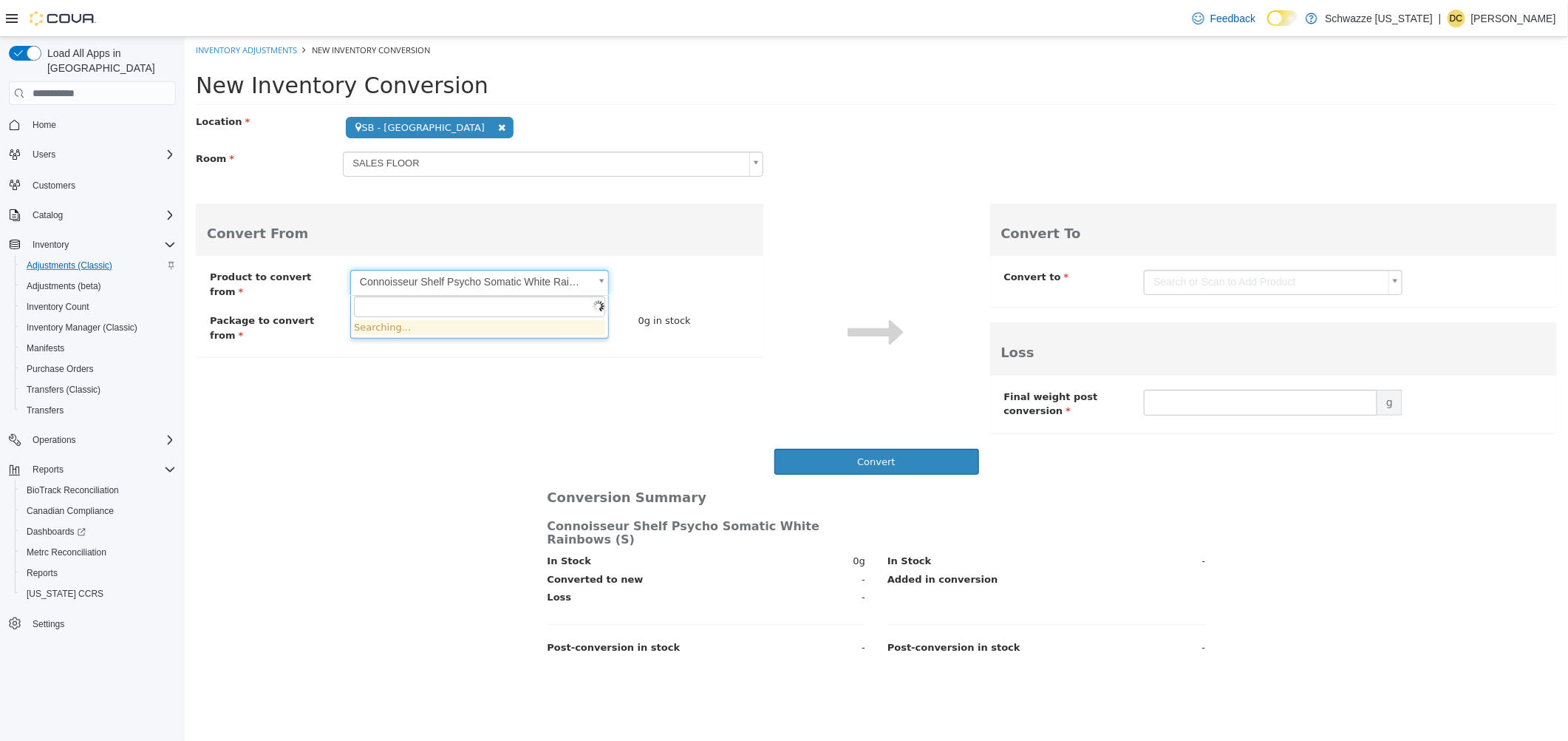
click at [413, 285] on body "**********" at bounding box center [876, 351] width 1383 height 629
type input "**********"
click at [437, 325] on body "**********" at bounding box center [876, 351] width 1383 height 629
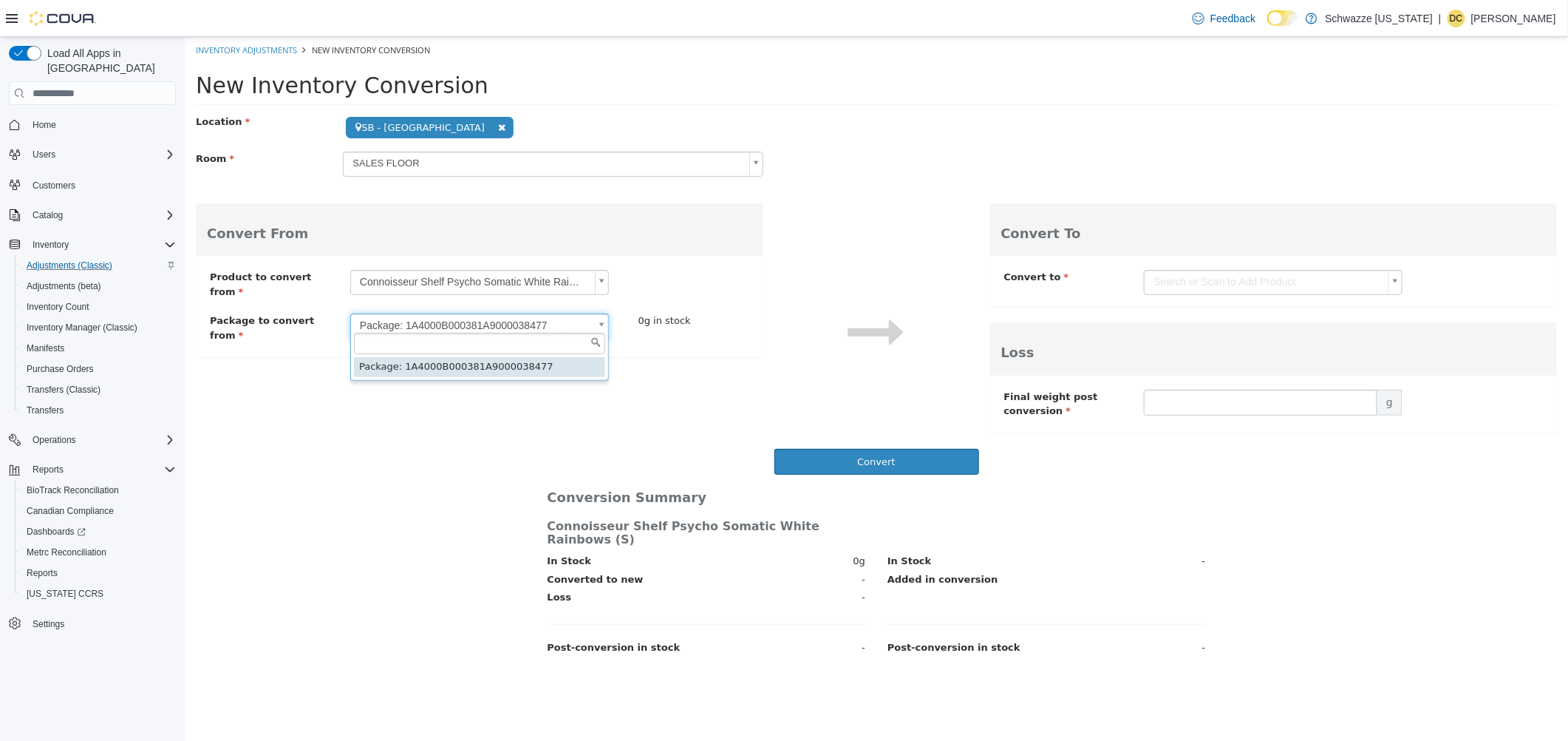
click at [808, 229] on body "**********" at bounding box center [876, 351] width 1383 height 629
click at [843, 251] on div at bounding box center [876, 273] width 227 height 173
